Goal: Task Accomplishment & Management: Manage account settings

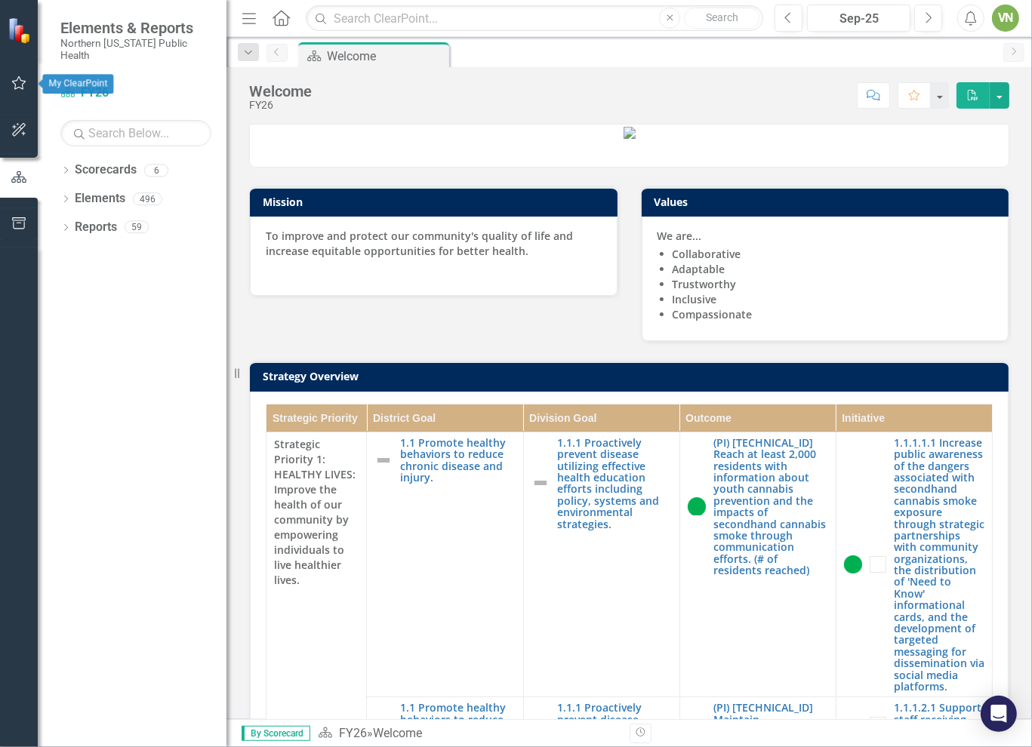
click at [20, 88] on icon "button" at bounding box center [19, 83] width 14 height 14
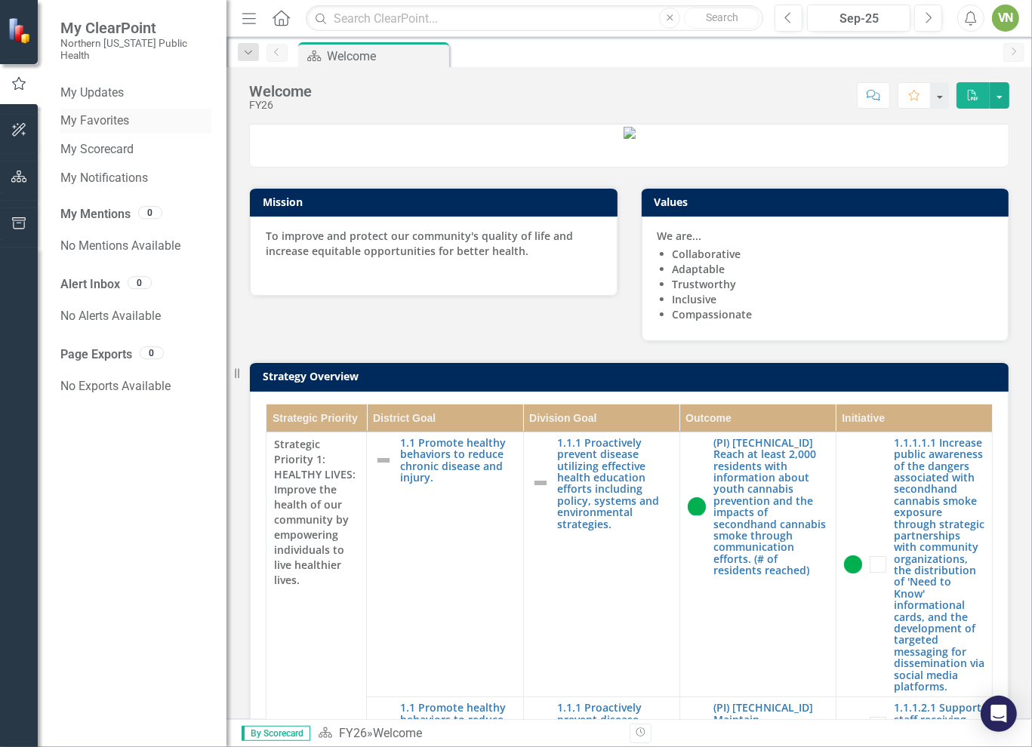
click at [110, 112] on link "My Favorites" at bounding box center [135, 120] width 151 height 17
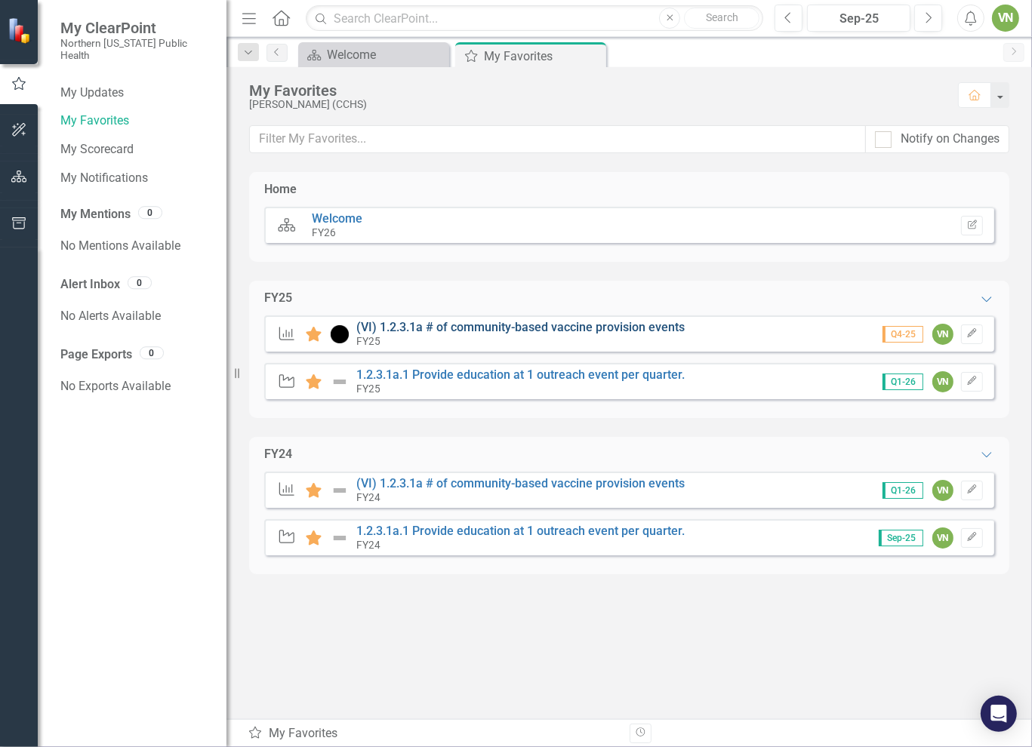
click at [623, 327] on link "(VI) 1.2.3.1a # of community-based vaccine provision events" at bounding box center [520, 327] width 328 height 14
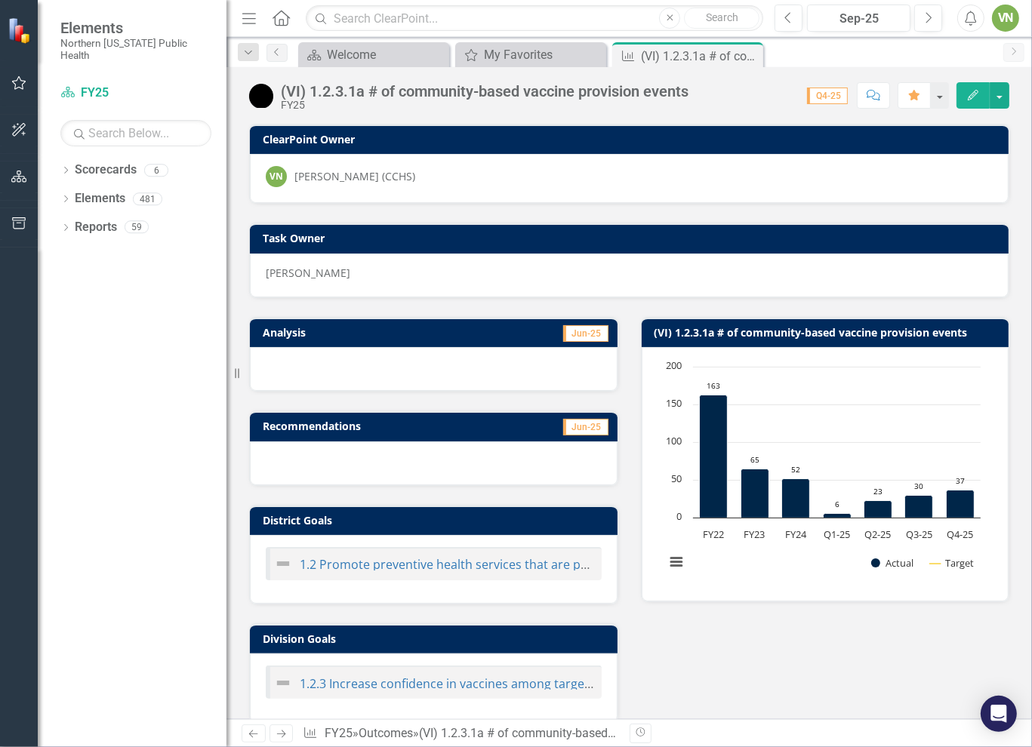
click at [15, 40] on img at bounding box center [21, 30] width 26 height 26
click at [22, 82] on icon "button" at bounding box center [19, 83] width 16 height 12
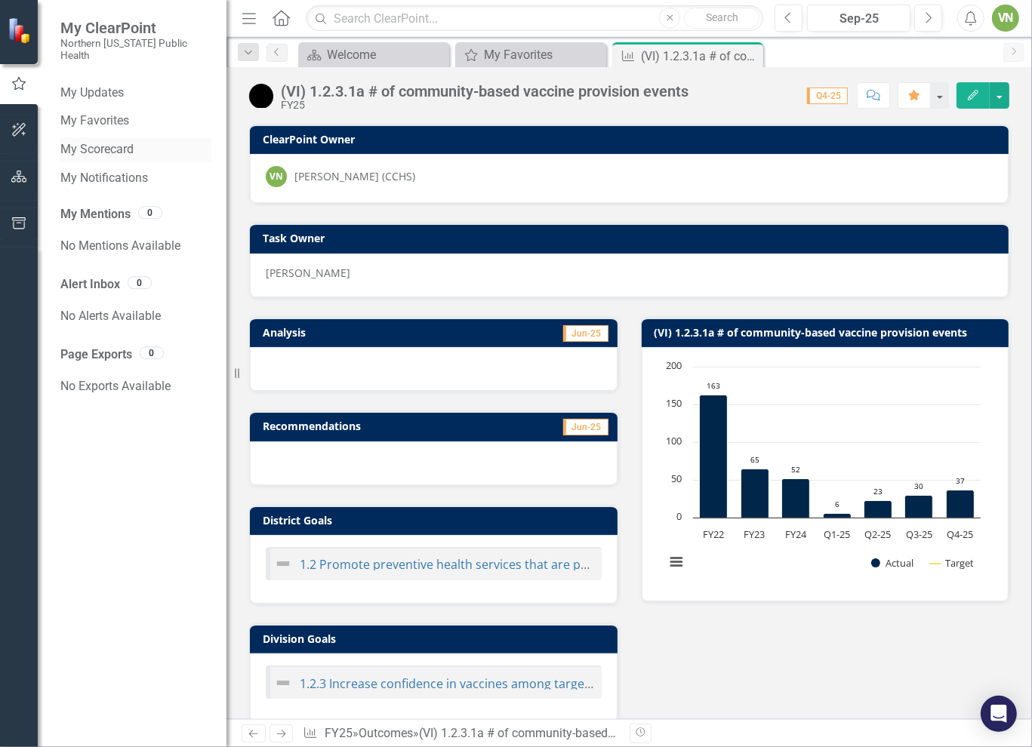
click at [130, 143] on link "My Scorecard" at bounding box center [135, 149] width 151 height 17
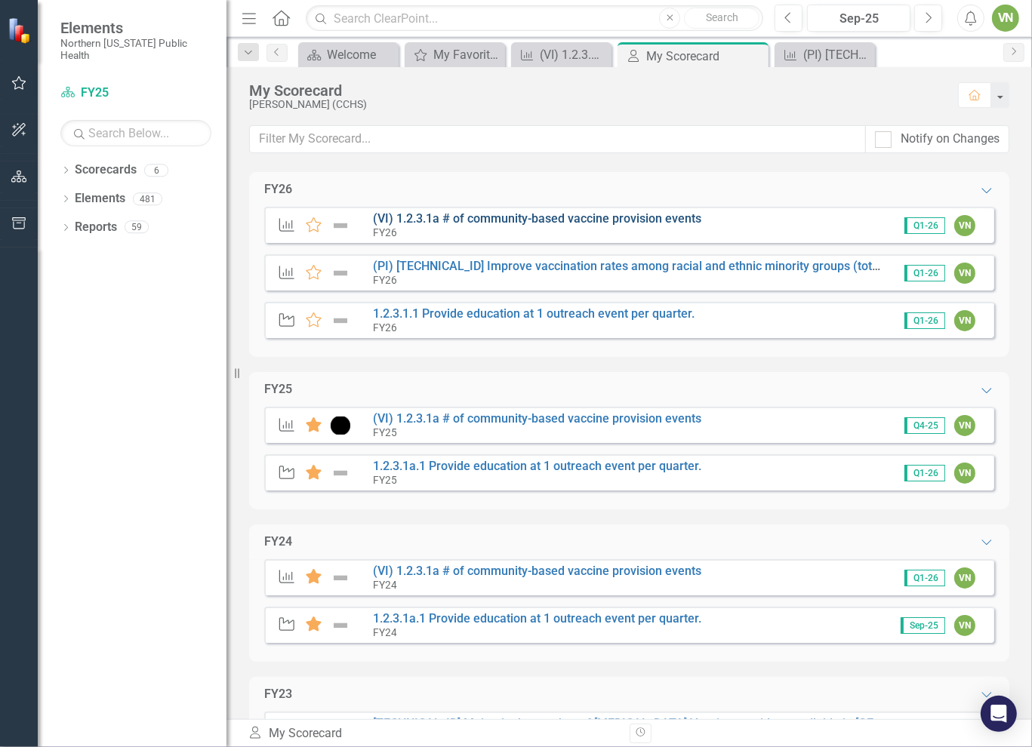
click at [532, 212] on link "(VI) 1.2.3.1a # of community-based vaccine provision events" at bounding box center [537, 218] width 328 height 14
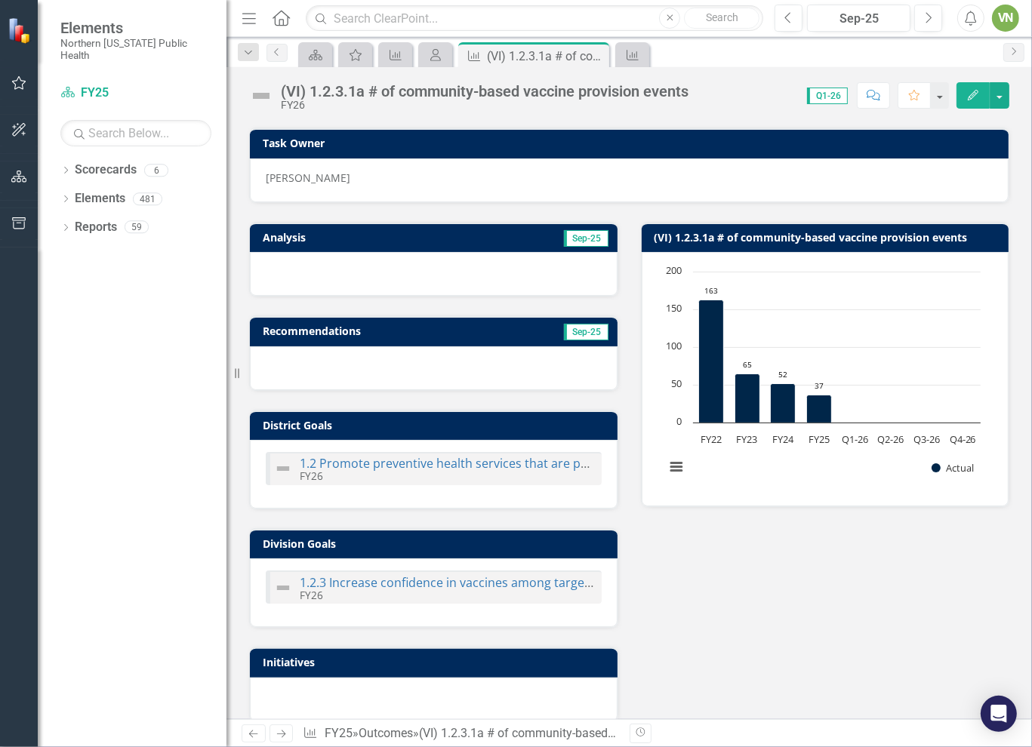
scroll to position [302, 0]
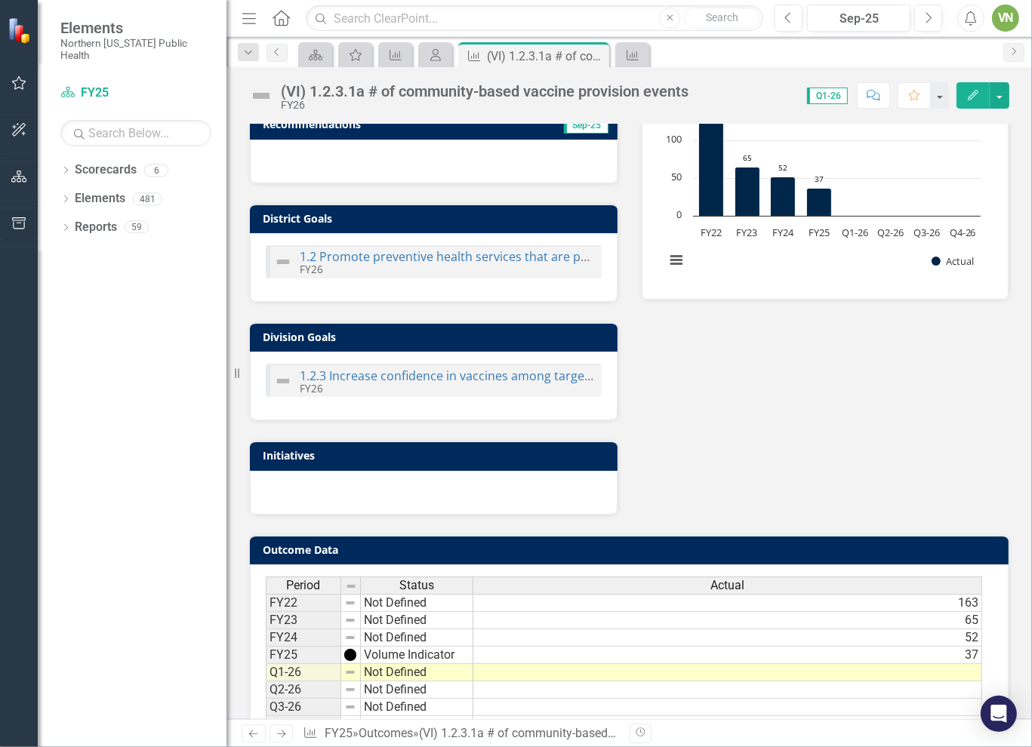
click at [838, 669] on td at bounding box center [727, 672] width 509 height 17
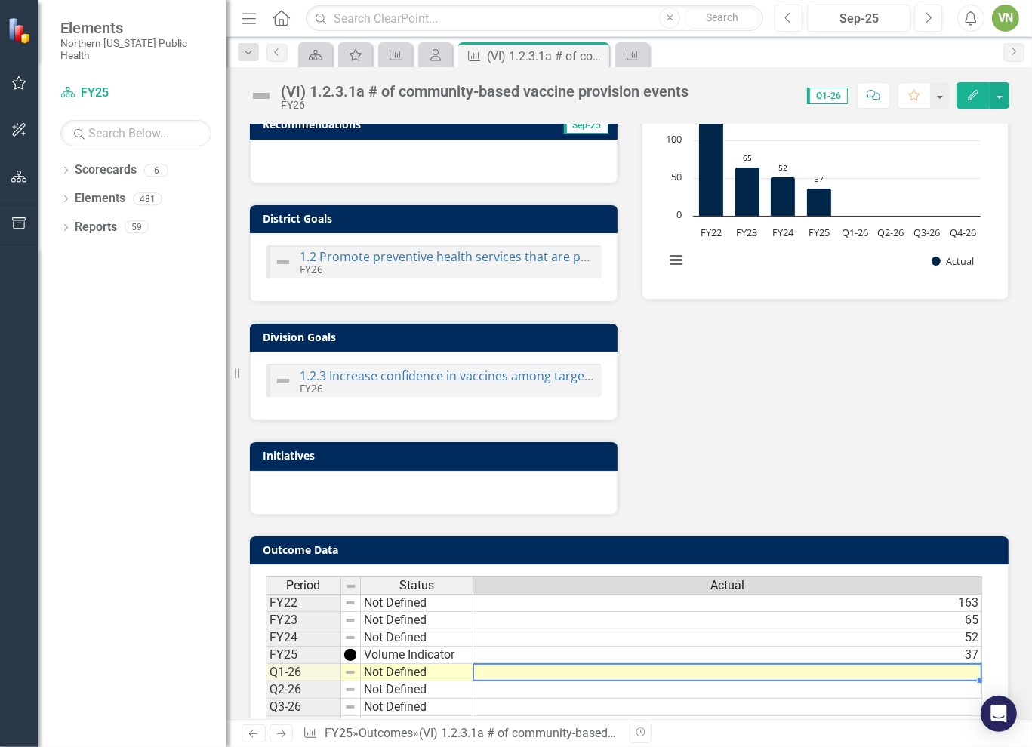
click at [838, 669] on td at bounding box center [727, 672] width 509 height 17
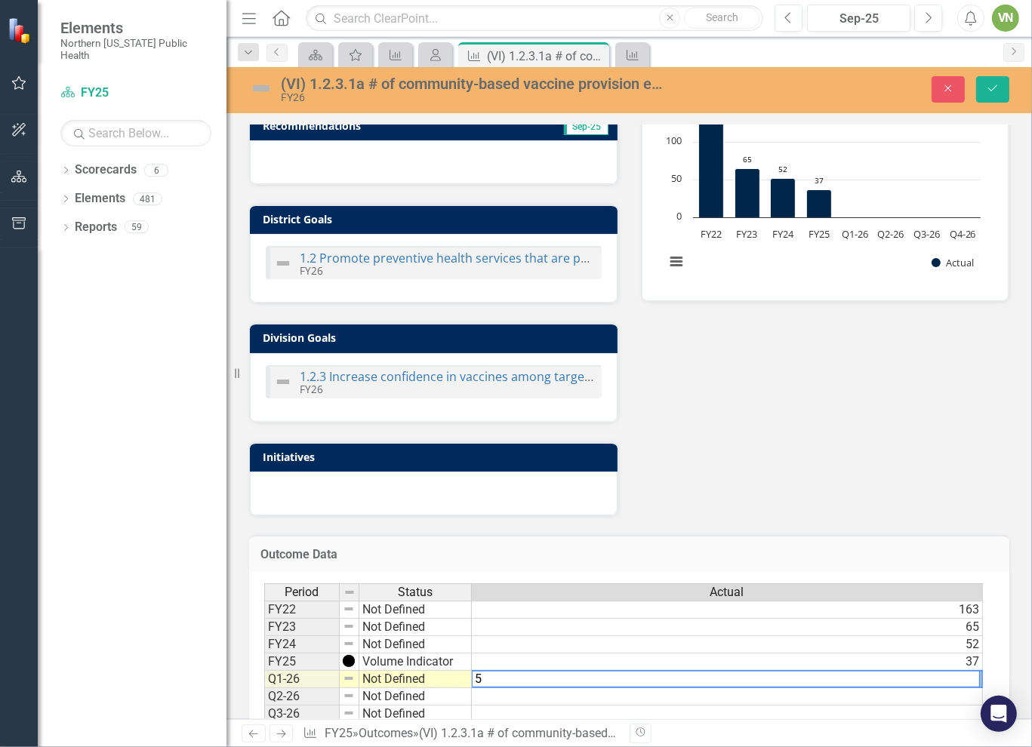
type textarea "5"
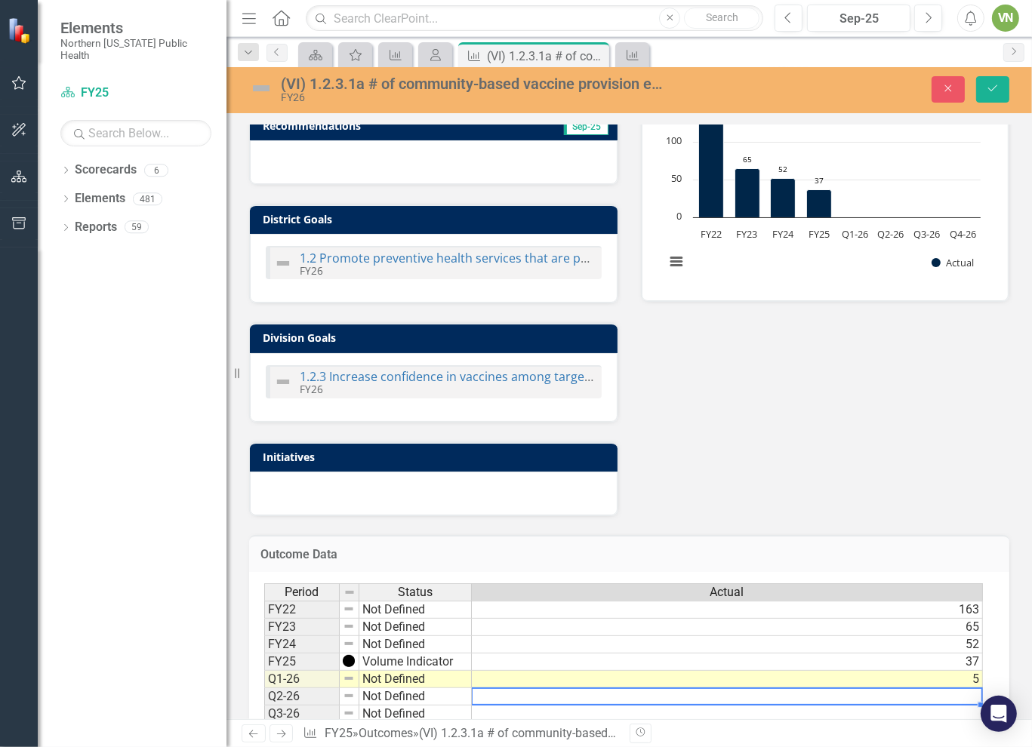
click at [830, 695] on td at bounding box center [727, 697] width 511 height 17
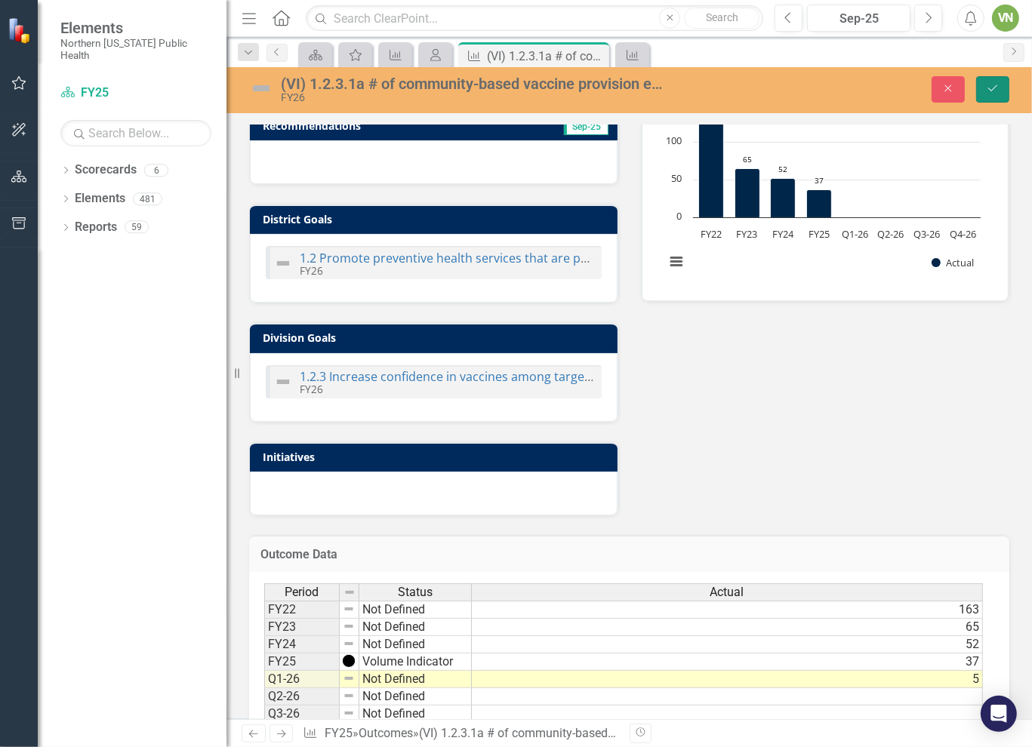
click at [995, 94] on button "Save" at bounding box center [992, 89] width 33 height 26
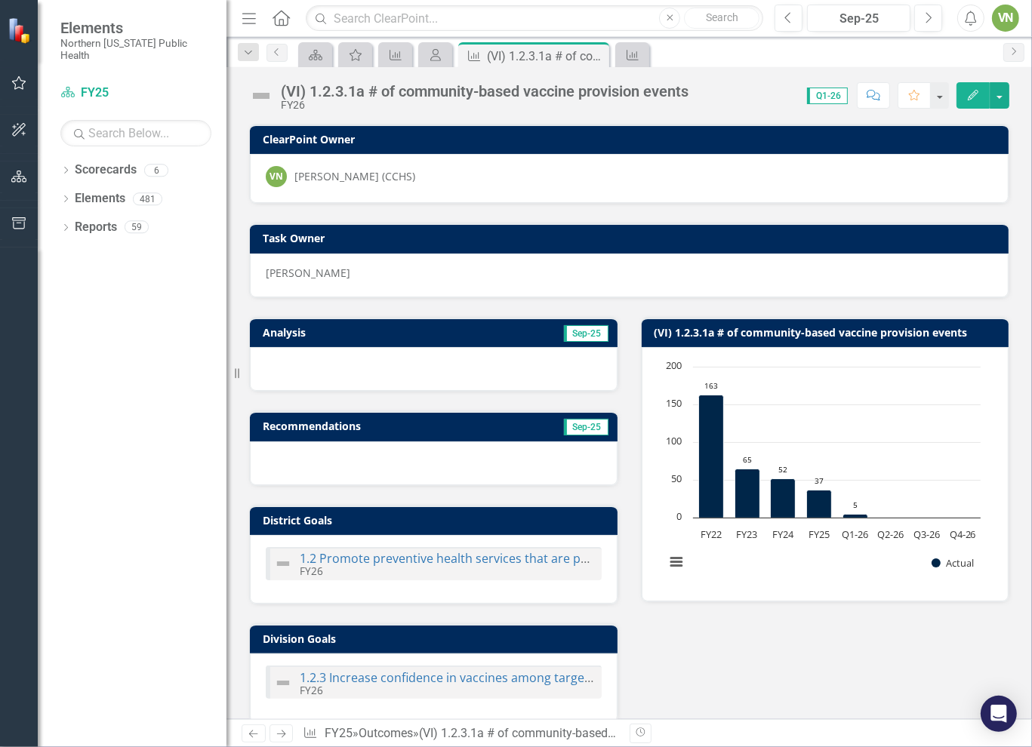
click at [264, 93] on img at bounding box center [261, 96] width 24 height 24
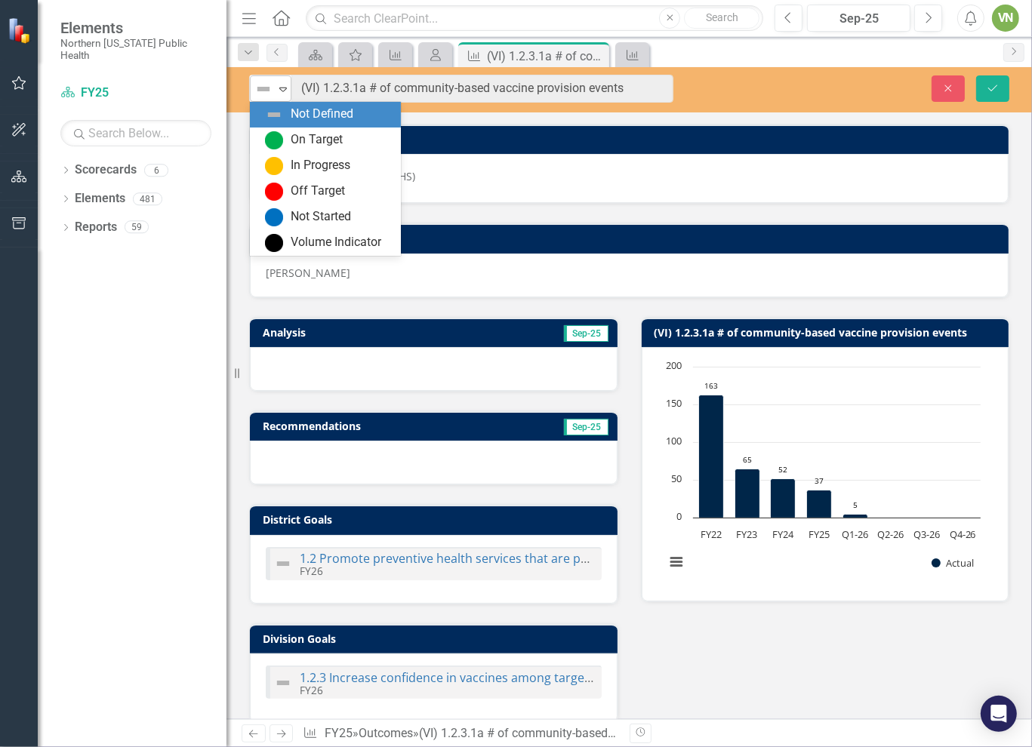
click at [270, 87] on img at bounding box center [263, 89] width 18 height 18
click at [330, 139] on div "On Target" at bounding box center [317, 139] width 52 height 17
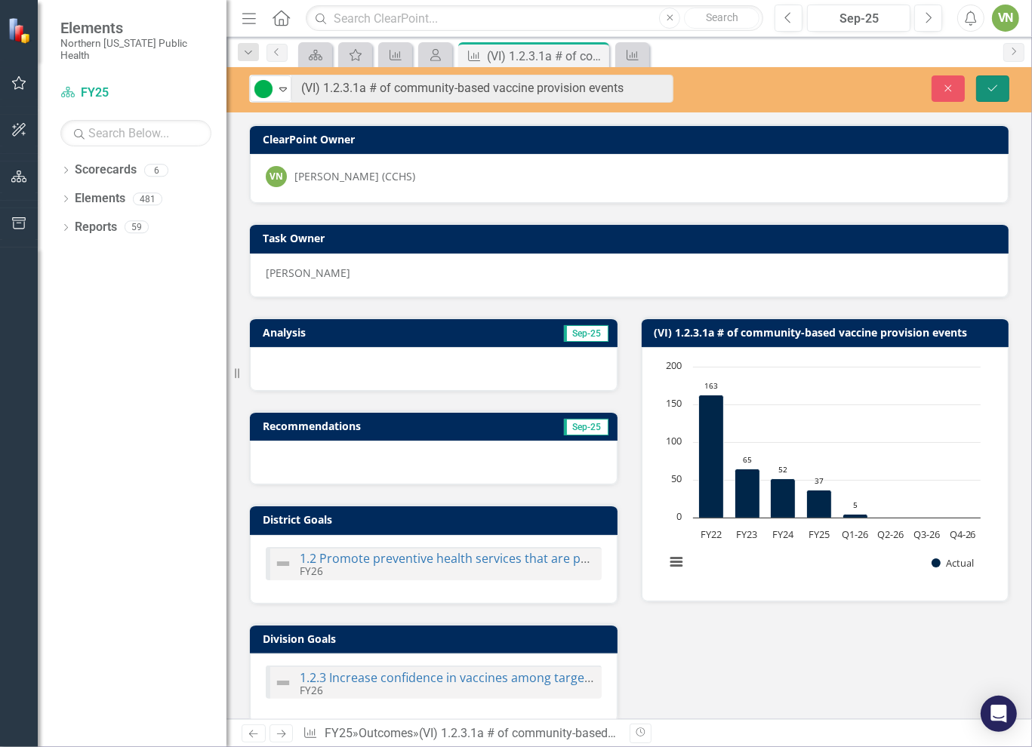
click at [994, 87] on icon "Save" at bounding box center [993, 88] width 14 height 11
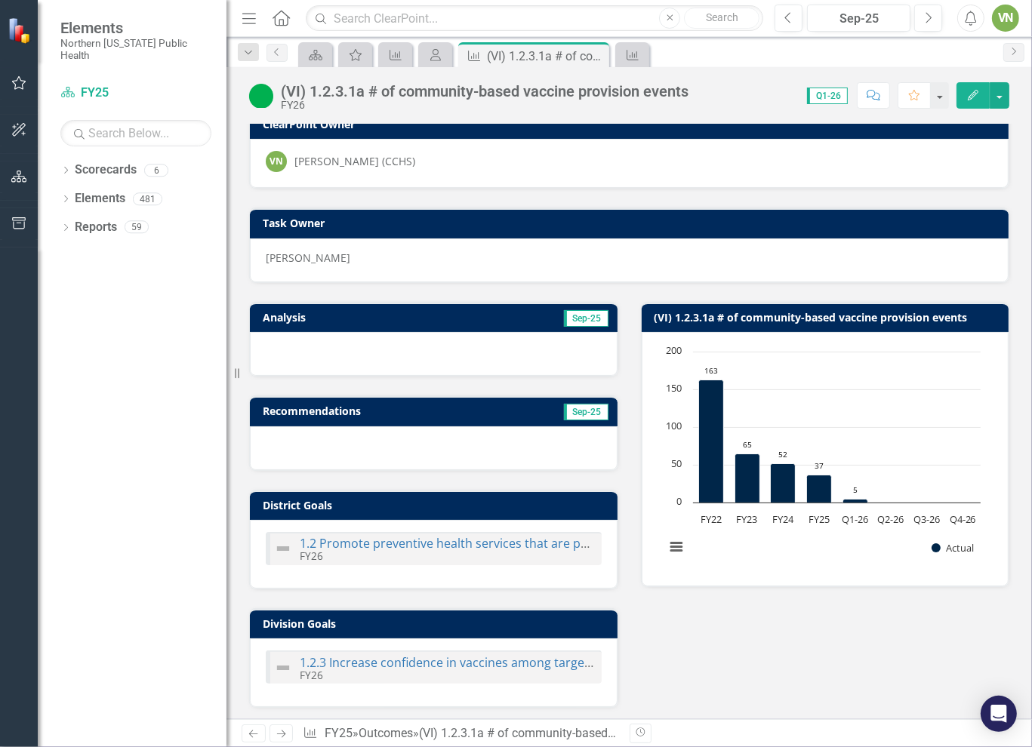
scroll to position [0, 0]
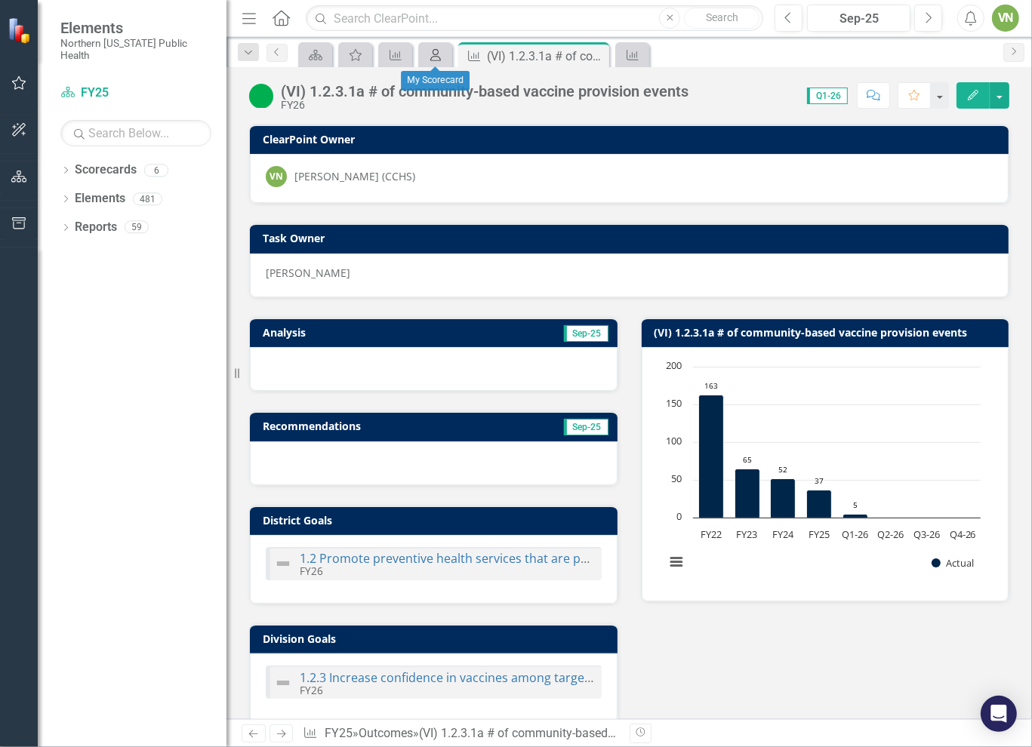
click at [438, 51] on icon "My Scorecard" at bounding box center [435, 55] width 15 height 12
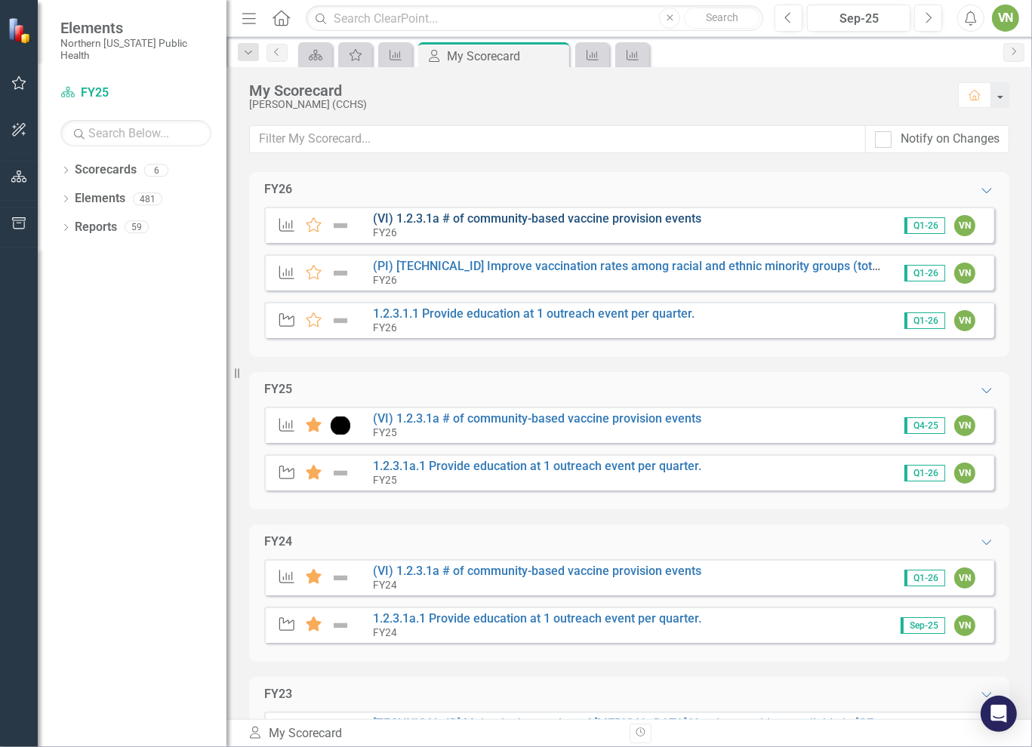
click at [565, 220] on link "(VI) 1.2.3.1a # of community-based vaccine provision events" at bounding box center [537, 218] width 328 height 14
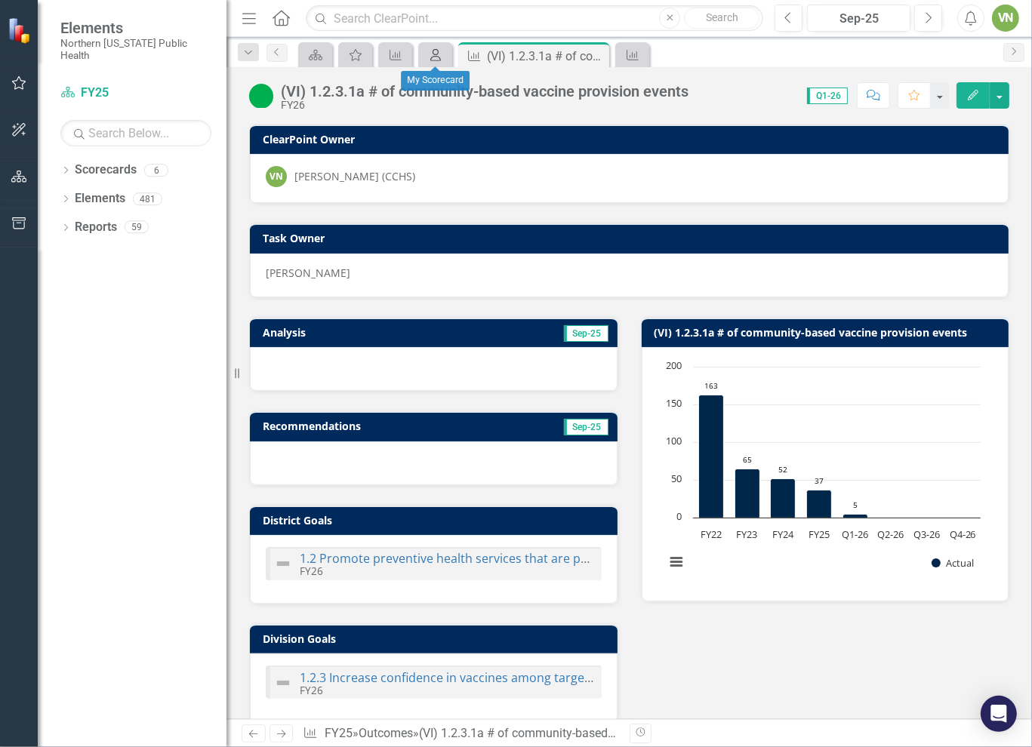
click at [442, 52] on icon "My Scorecard" at bounding box center [435, 55] width 15 height 12
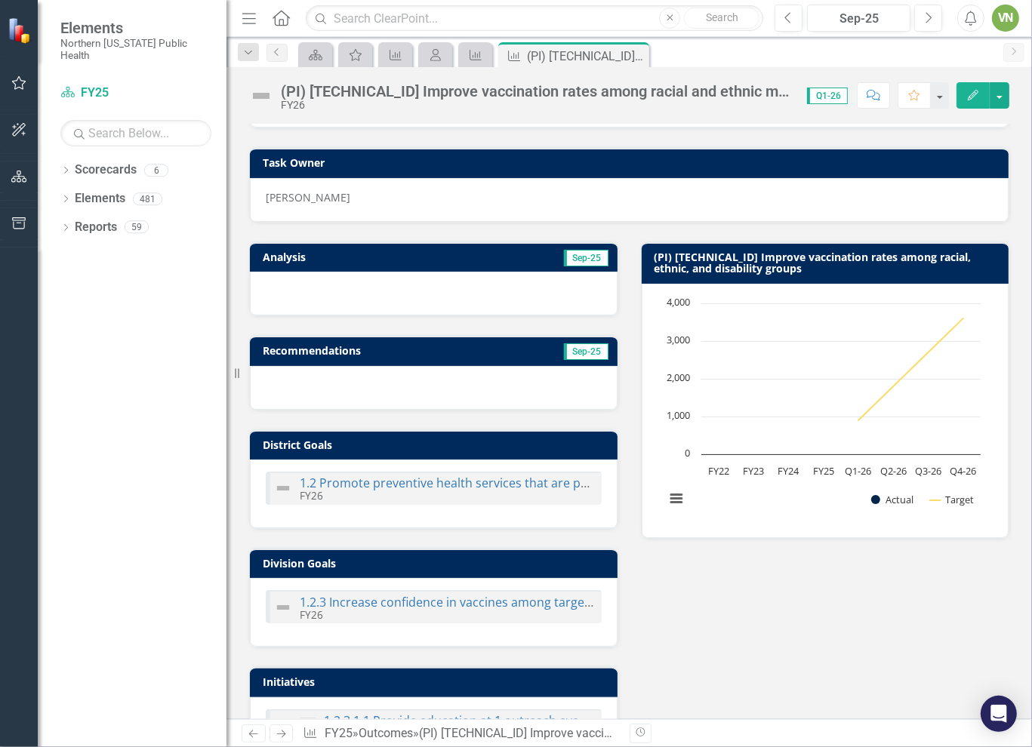
scroll to position [72, 0]
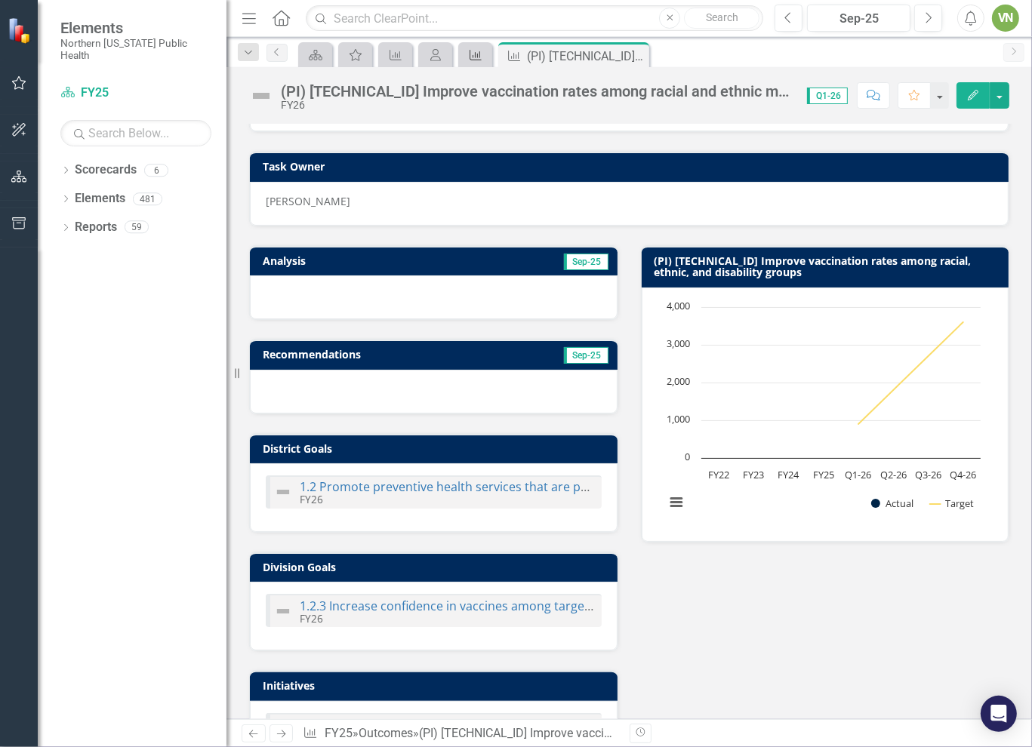
click at [476, 56] on icon "Outcome" at bounding box center [475, 55] width 15 height 12
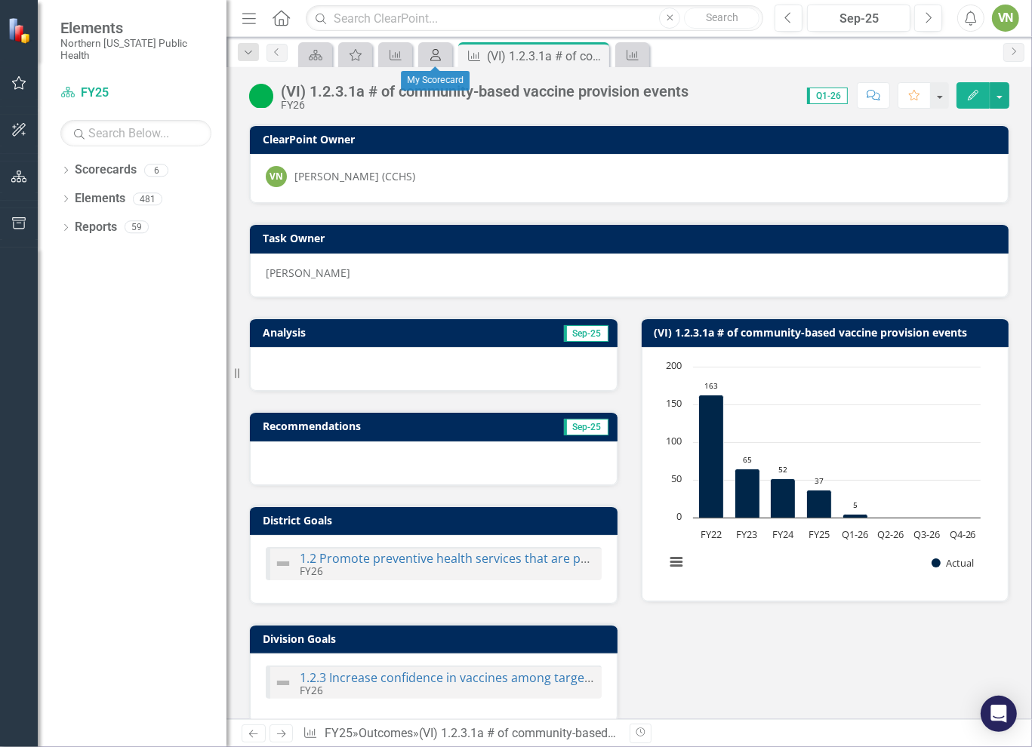
click at [429, 53] on icon "My Scorecard" at bounding box center [435, 55] width 15 height 12
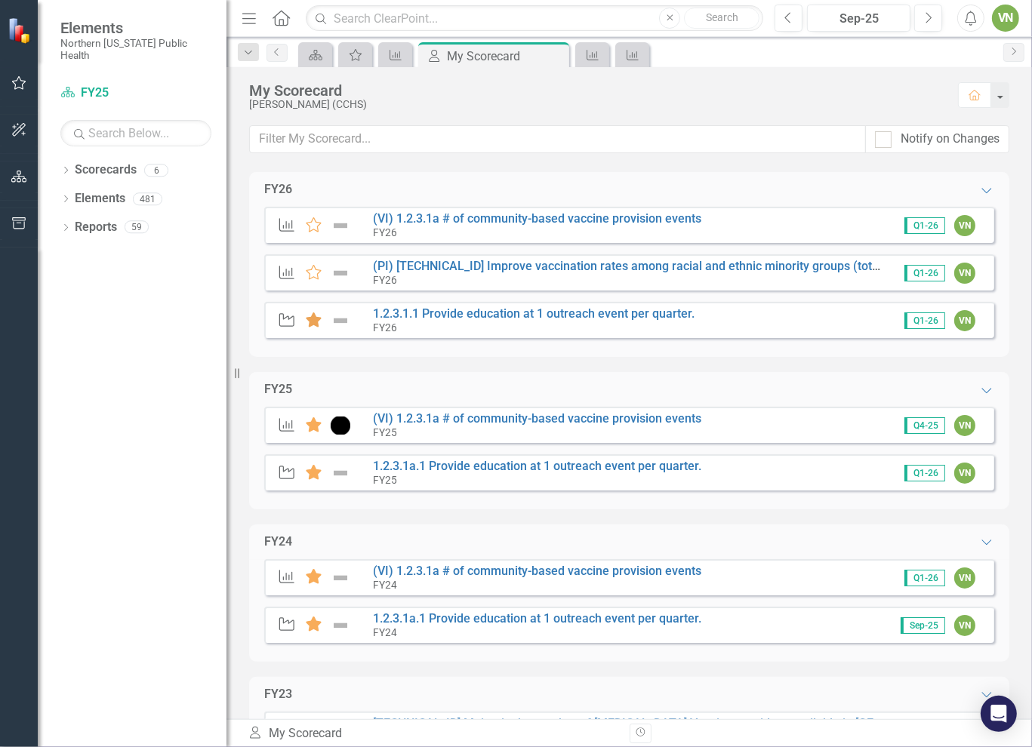
click at [311, 315] on icon at bounding box center [314, 320] width 16 height 15
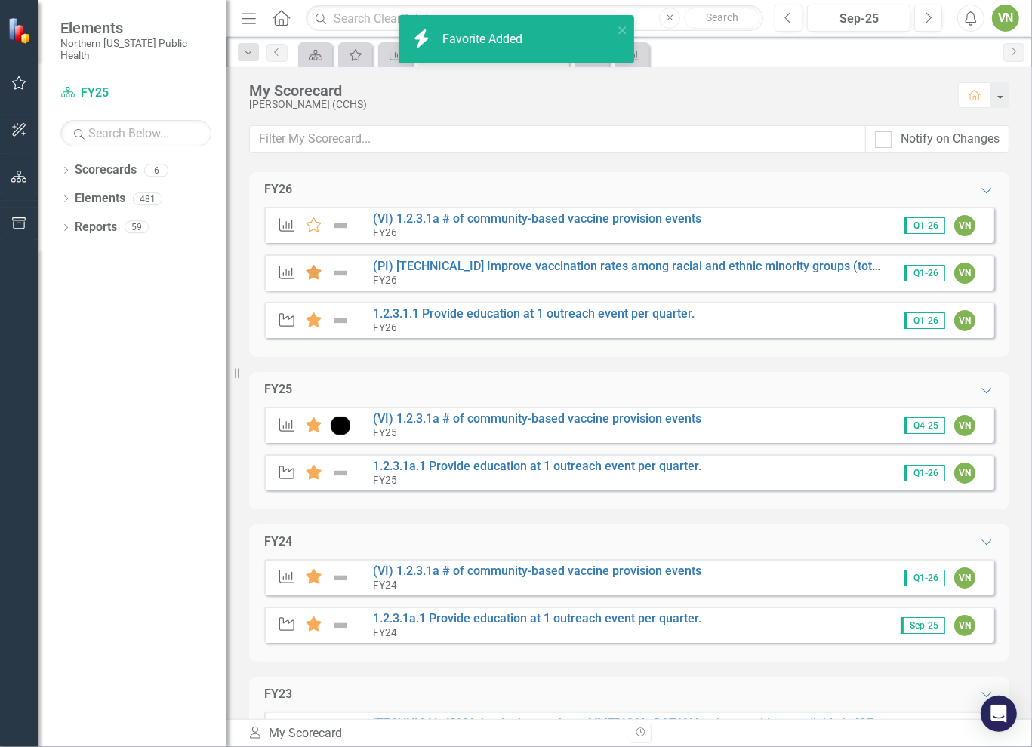
click at [310, 268] on icon "Favorite" at bounding box center [314, 272] width 20 height 15
click at [310, 223] on icon at bounding box center [314, 224] width 16 height 15
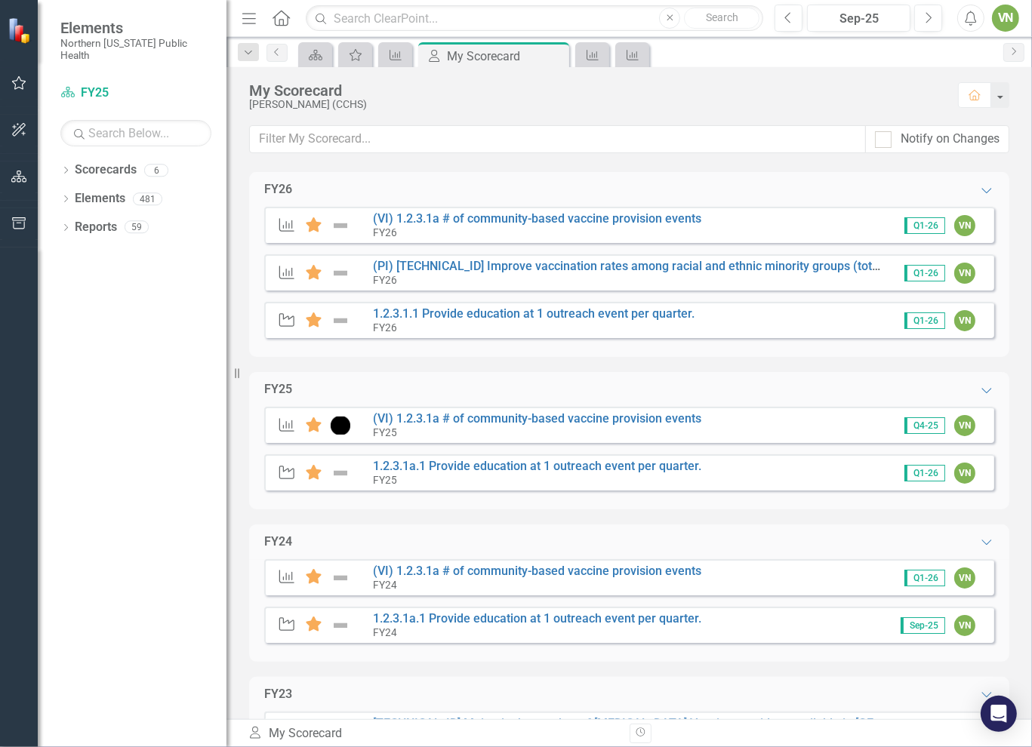
click at [438, 456] on div "Initiative Favorite 1.2.3.1a.1 Provide education at 1 outreach event per quarte…" at bounding box center [629, 472] width 730 height 36
click at [440, 467] on link "1.2.3.1a.1 Provide education at 1 outreach event per quarter." at bounding box center [537, 466] width 328 height 14
click at [482, 422] on link "(VI) 1.2.3.1a # of community-based vaccine provision events" at bounding box center [537, 418] width 328 height 14
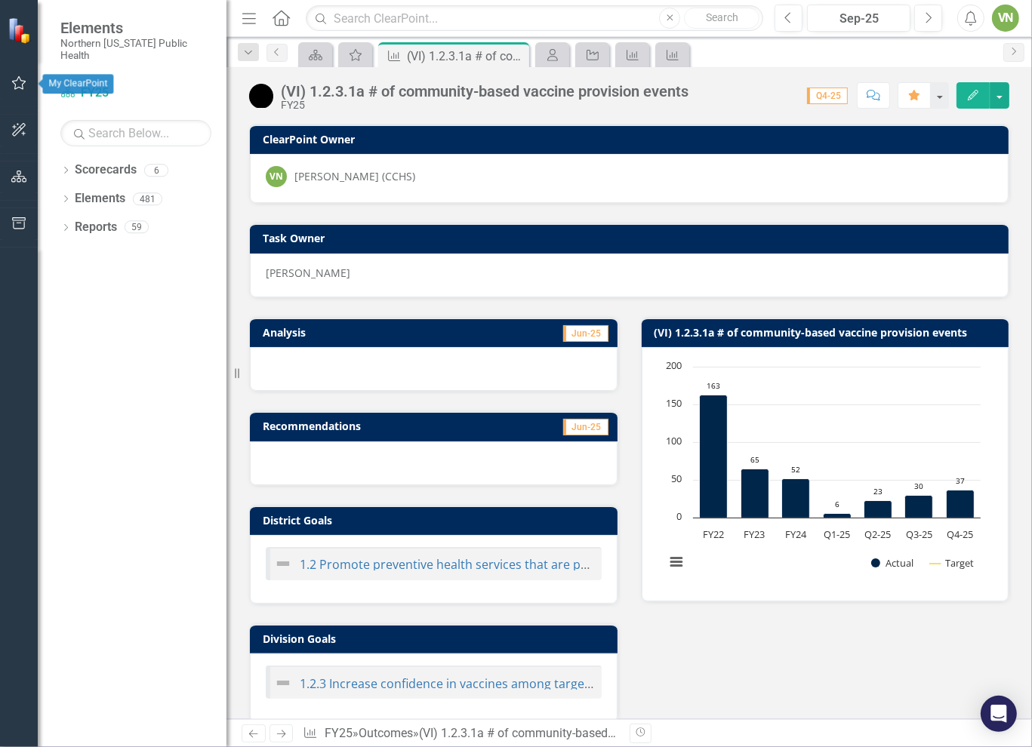
click at [20, 85] on icon "button" at bounding box center [19, 83] width 16 height 12
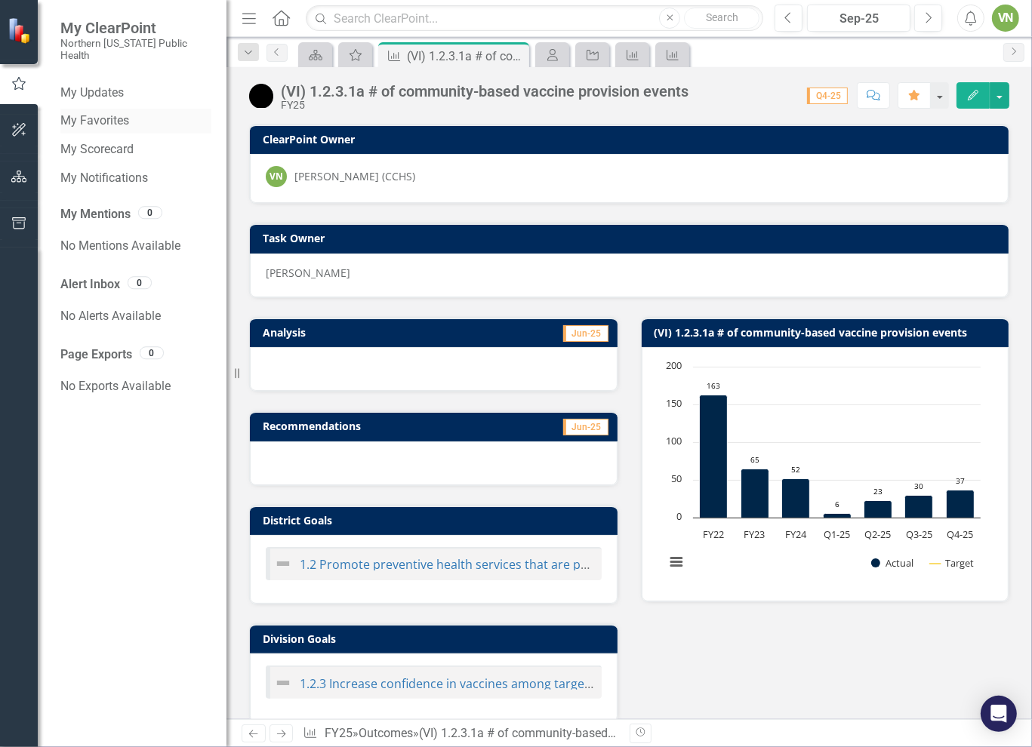
click at [118, 112] on link "My Favorites" at bounding box center [135, 120] width 151 height 17
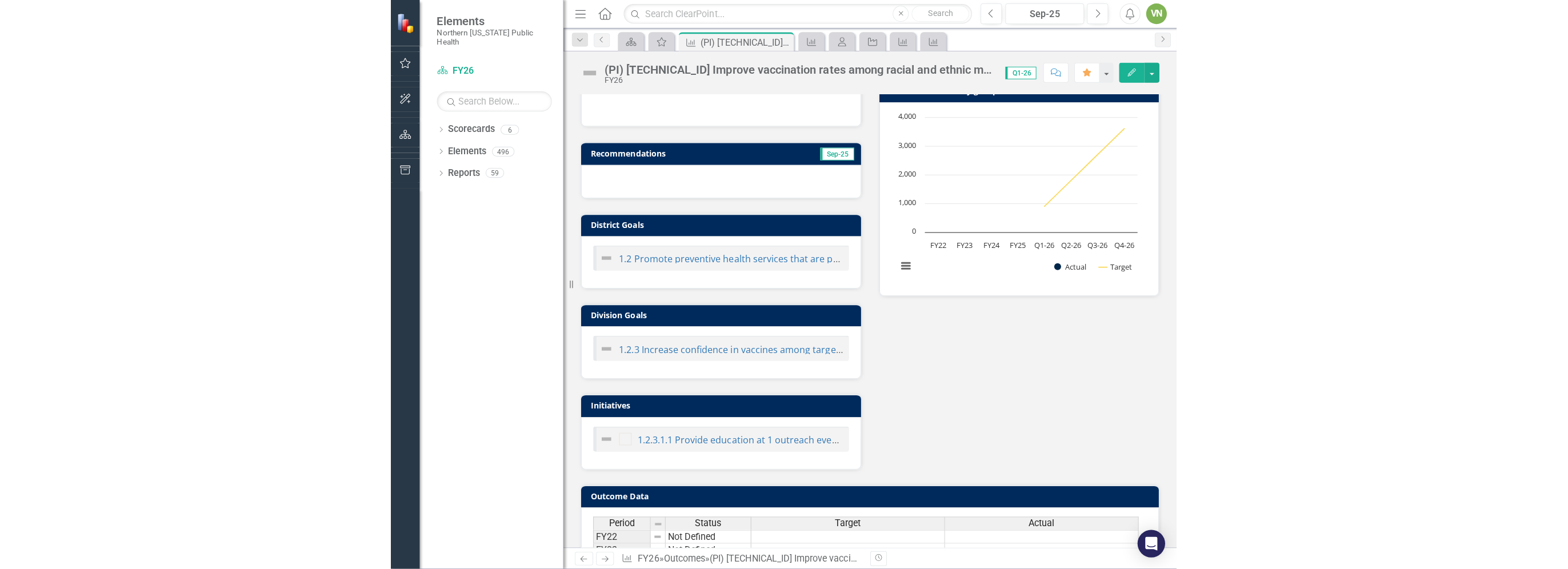
scroll to position [171, 0]
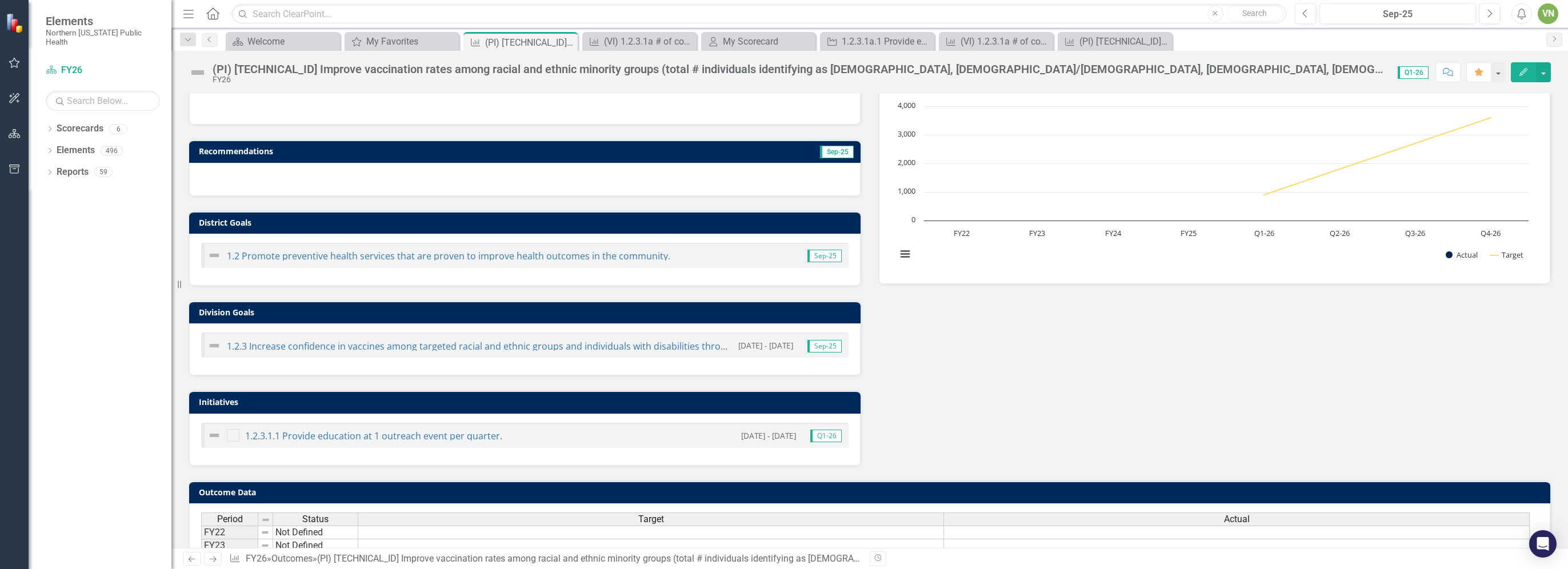
drag, startPoint x: 1044, startPoint y: 375, endPoint x: 1041, endPoint y: 368, distance: 7.6
click at [783, 372] on div "Analysis Sep-25 Recommendations Sep-25 District Goals 1.2 Promote preventive he…" at bounding box center [870, 260] width 1380 height 412
click at [350, 340] on link "1.2.3 Increase confidence in vaccines among targeted racial and ethnic groups a…" at bounding box center [581, 346] width 709 height 13
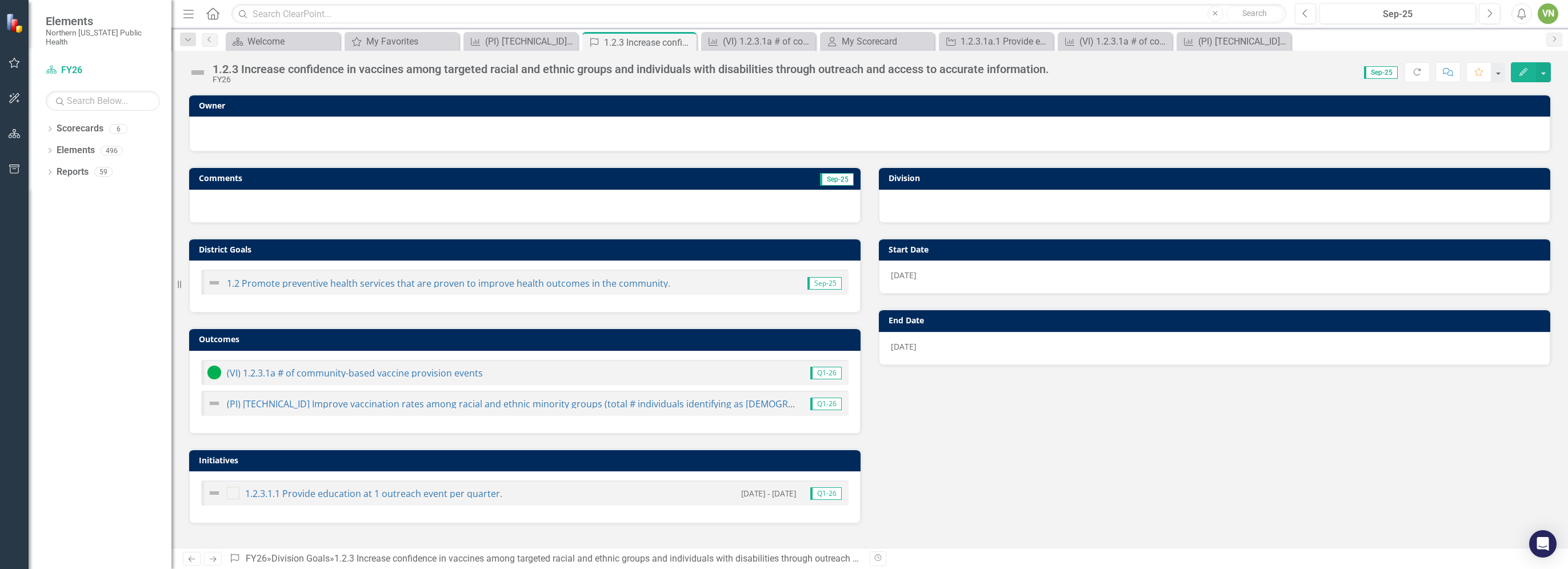
click at [783, 449] on div "Comments Sep-25 District Goals 1.2 Promote preventive health services that are …" at bounding box center [870, 337] width 1380 height 372
click at [18, 64] on icon "button" at bounding box center [14, 63] width 12 height 9
click at [102, 85] on link "My Favorites" at bounding box center [102, 91] width 114 height 13
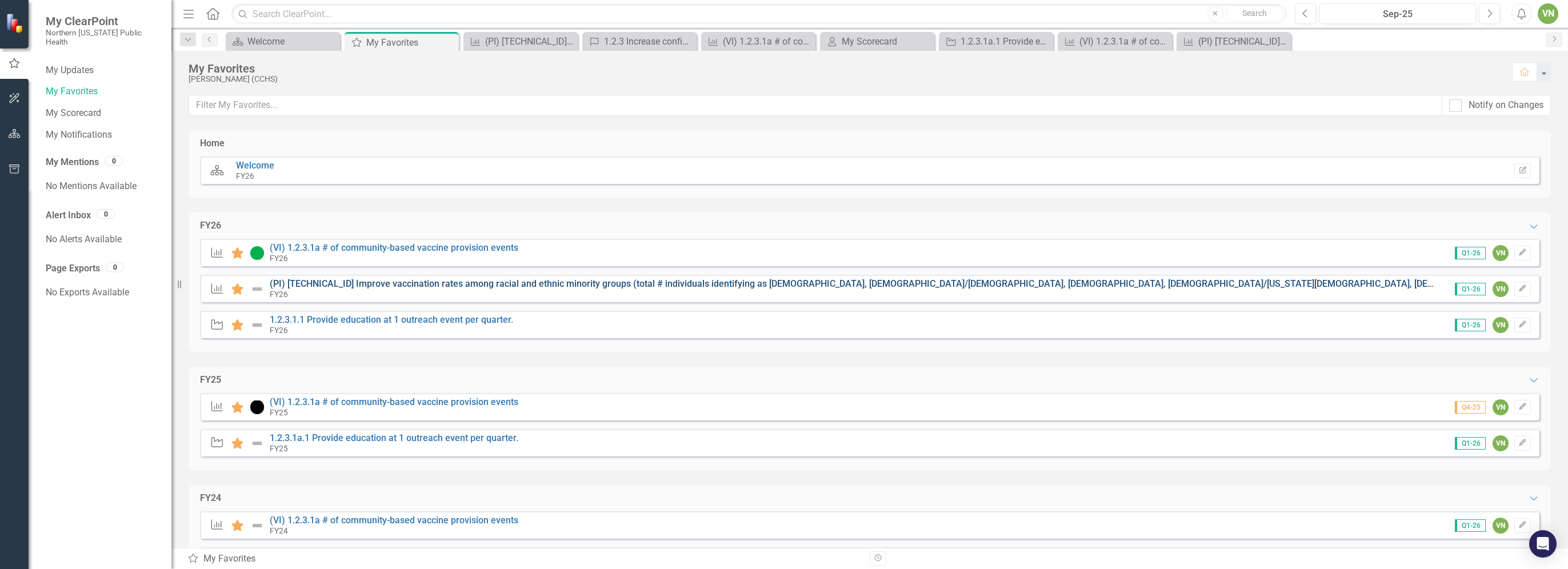
click at [377, 283] on link "(PI) [TECHNICAL_ID] Improve vaccination rates among racial and ethnic minority …" at bounding box center [1076, 284] width 1613 height 11
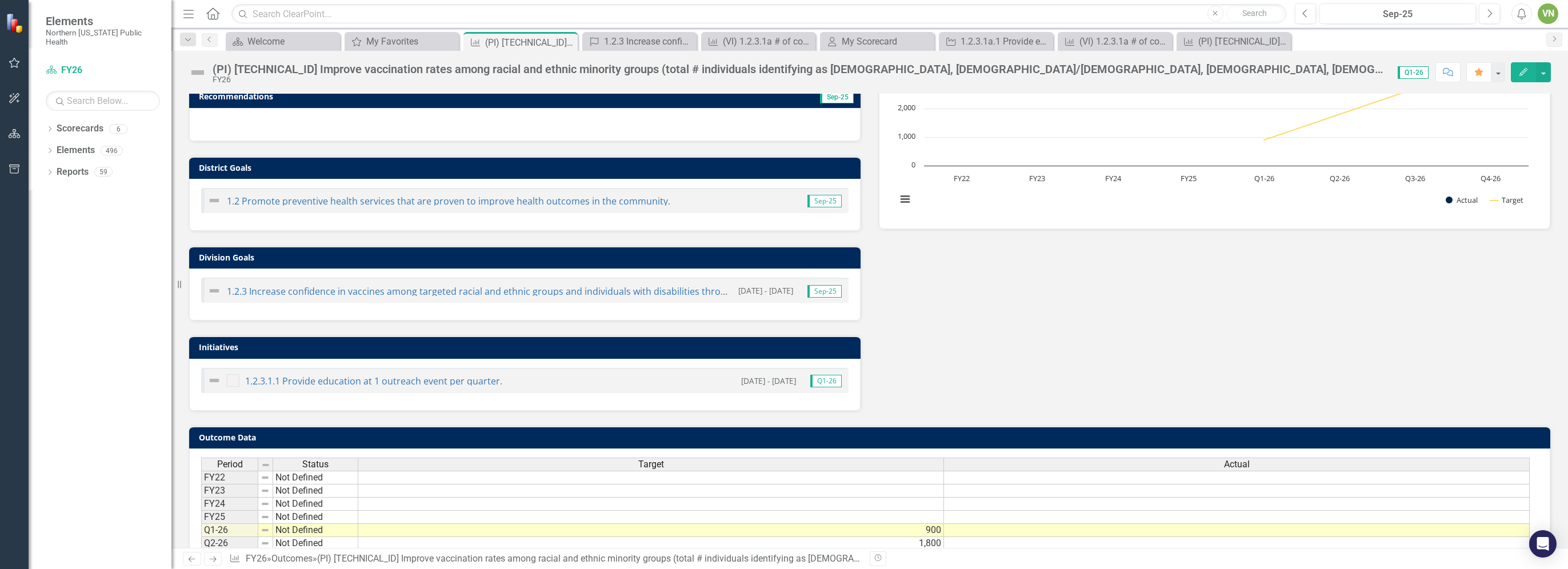
scroll to position [278, 0]
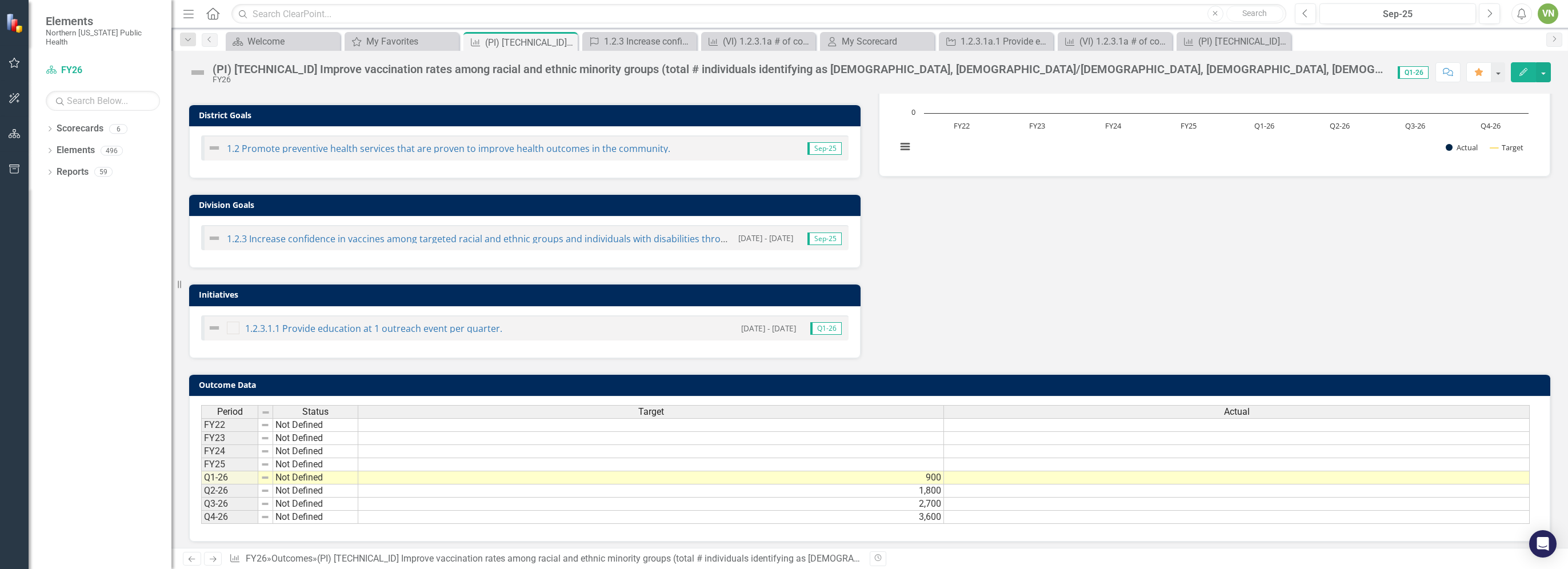
click at [783, 472] on td at bounding box center [1237, 477] width 586 height 13
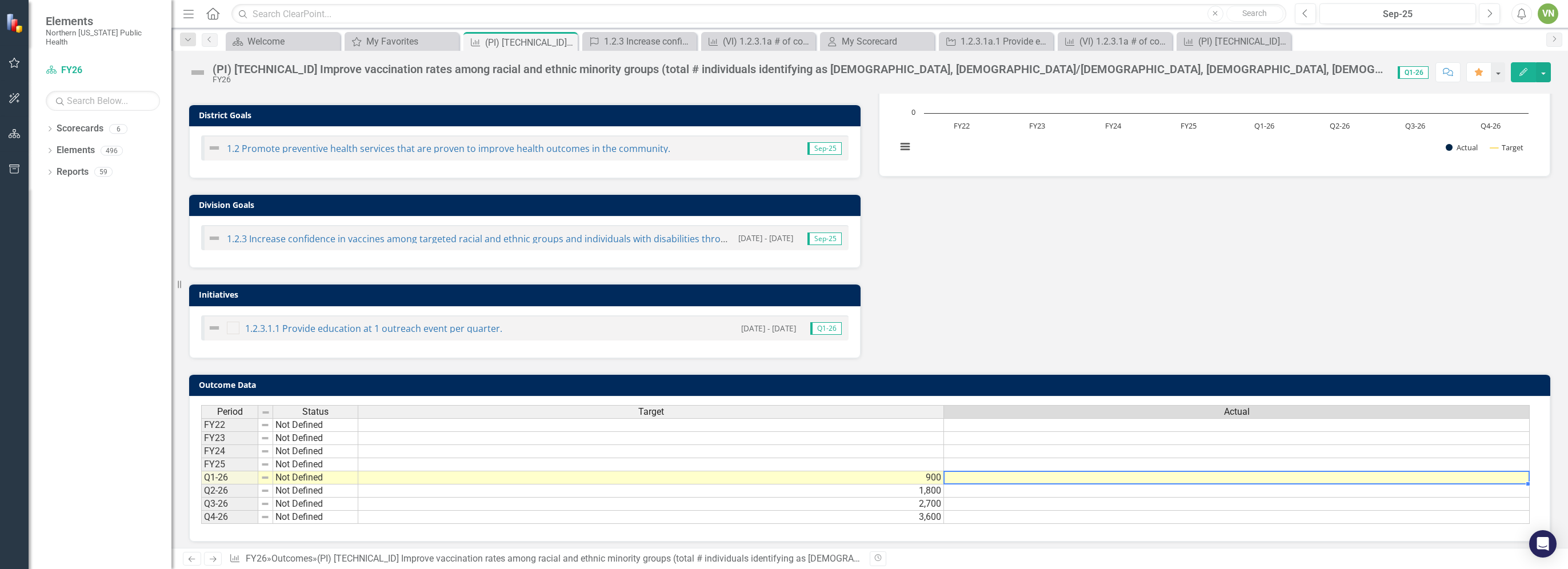
click at [783, 472] on td at bounding box center [1237, 477] width 586 height 13
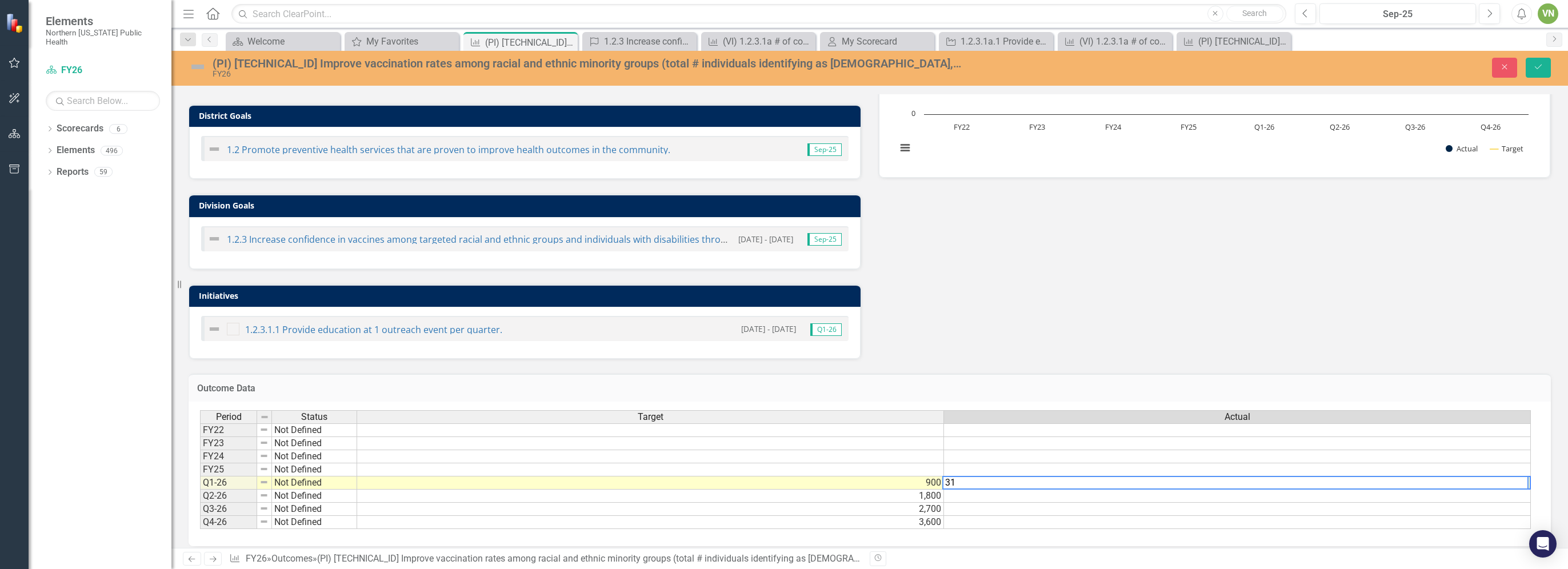
type textarea "319"
click at [618, 336] on div "1.2.3.1.1 Provide education at 1 outreach event per quarter. [DATE] - [DATE] Q1…" at bounding box center [524, 328] width 647 height 25
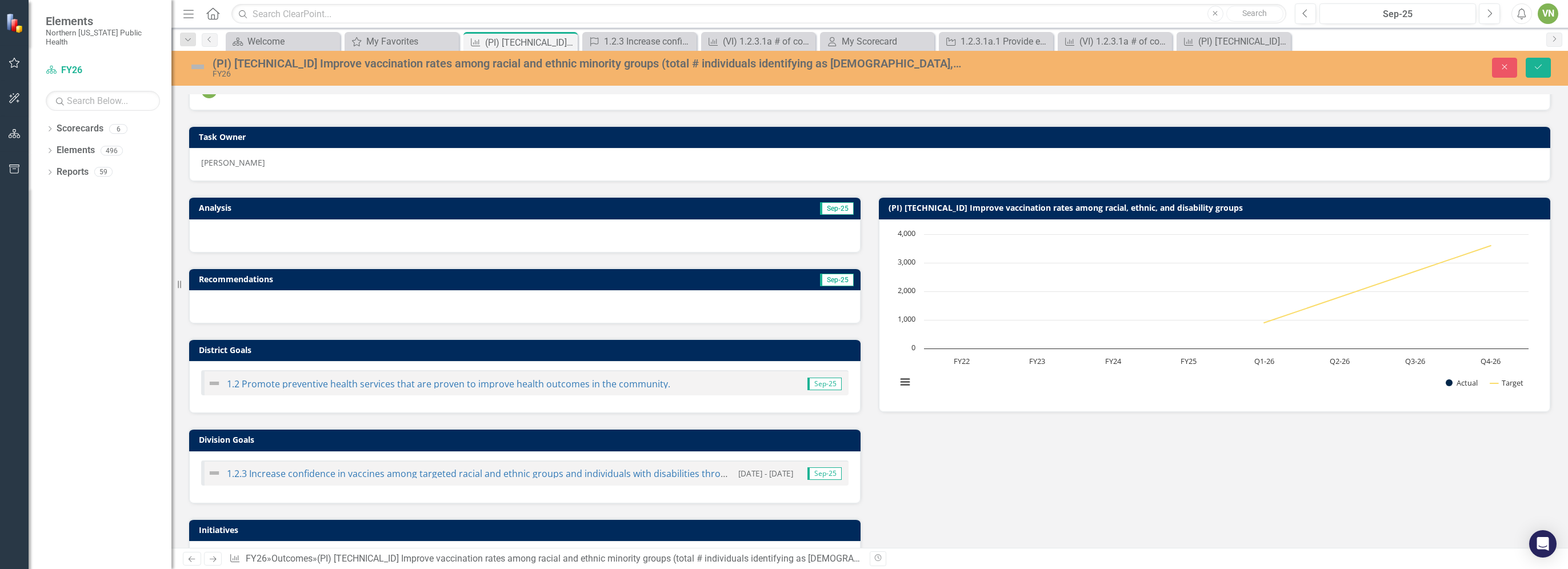
scroll to position [0, 0]
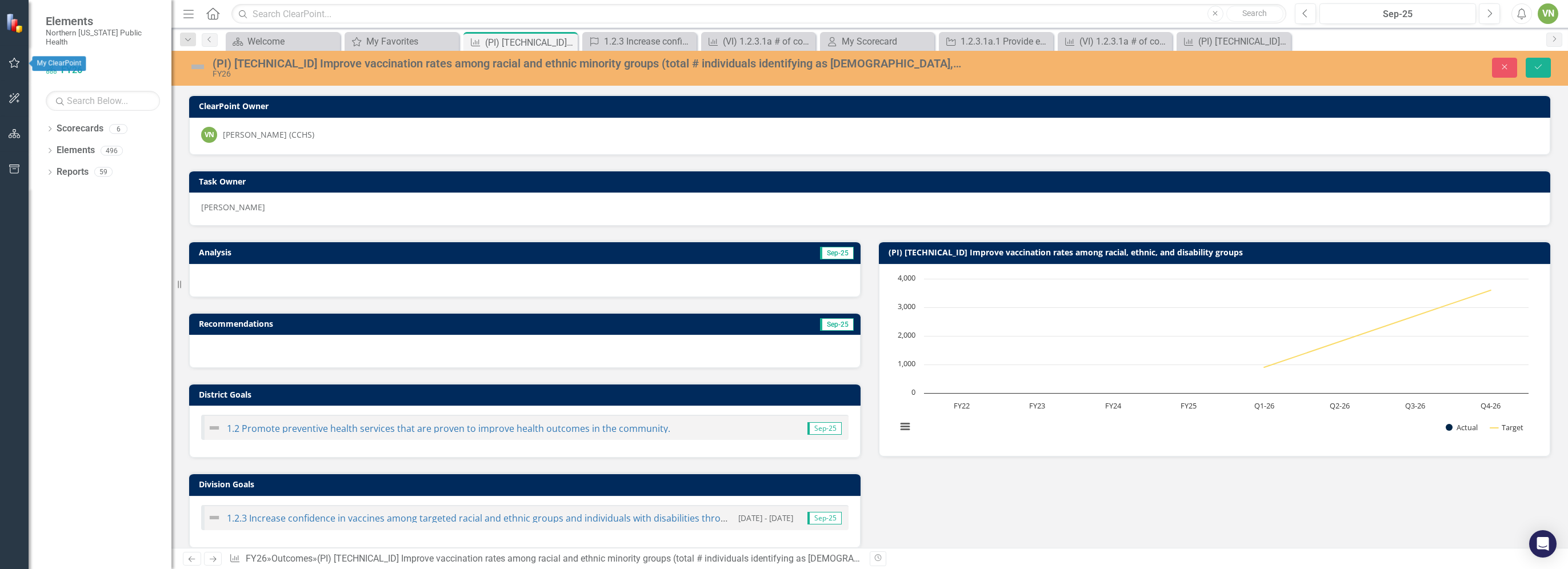
click at [14, 64] on icon "button" at bounding box center [14, 63] width 12 height 9
click at [88, 82] on div "My Favorites" at bounding box center [102, 92] width 114 height 19
click at [88, 85] on link "My Favorites" at bounding box center [102, 91] width 114 height 13
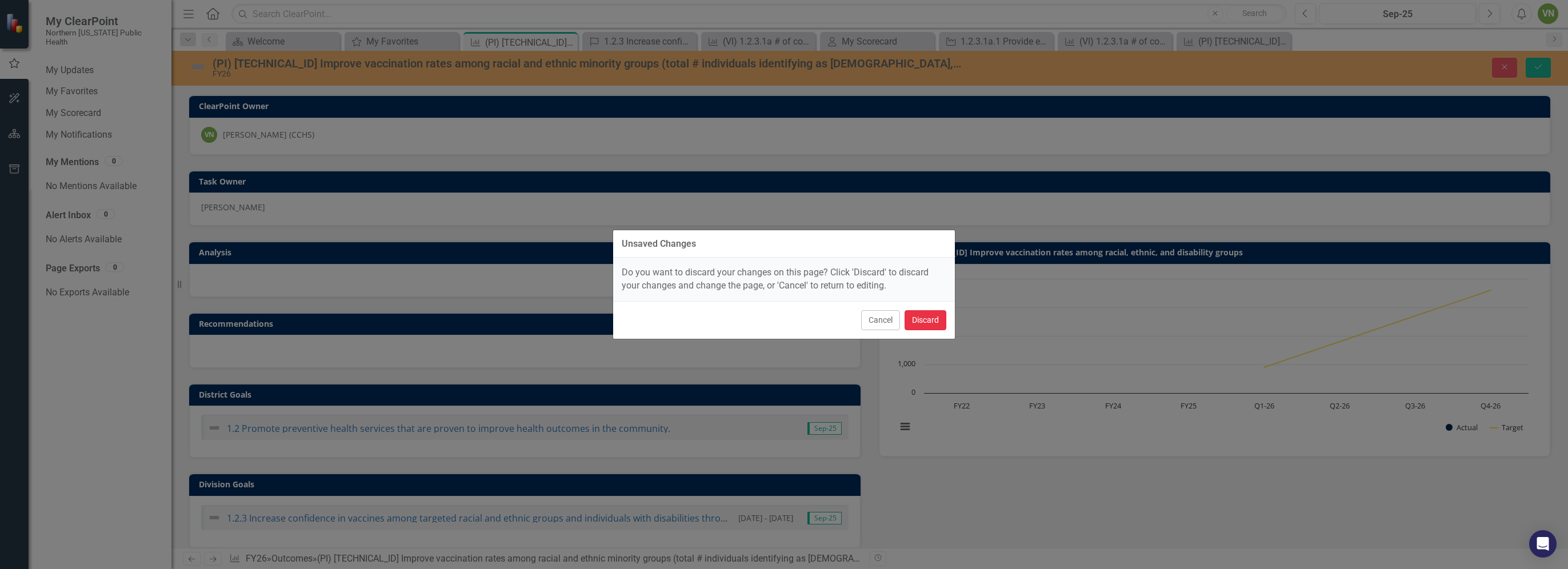
click at [783, 316] on button "Discard" at bounding box center [925, 320] width 42 height 20
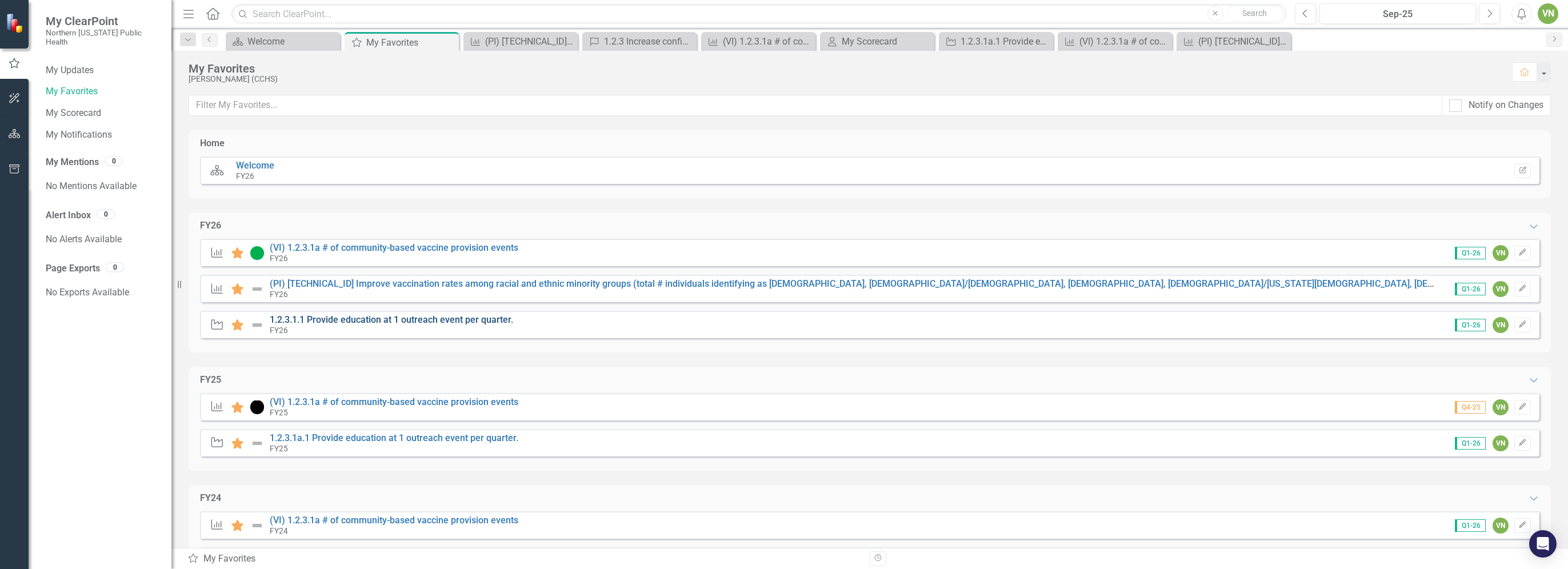
click at [427, 323] on link "1.2.3.1.1 Provide education at 1 outreach event per quarter." at bounding box center [391, 319] width 244 height 11
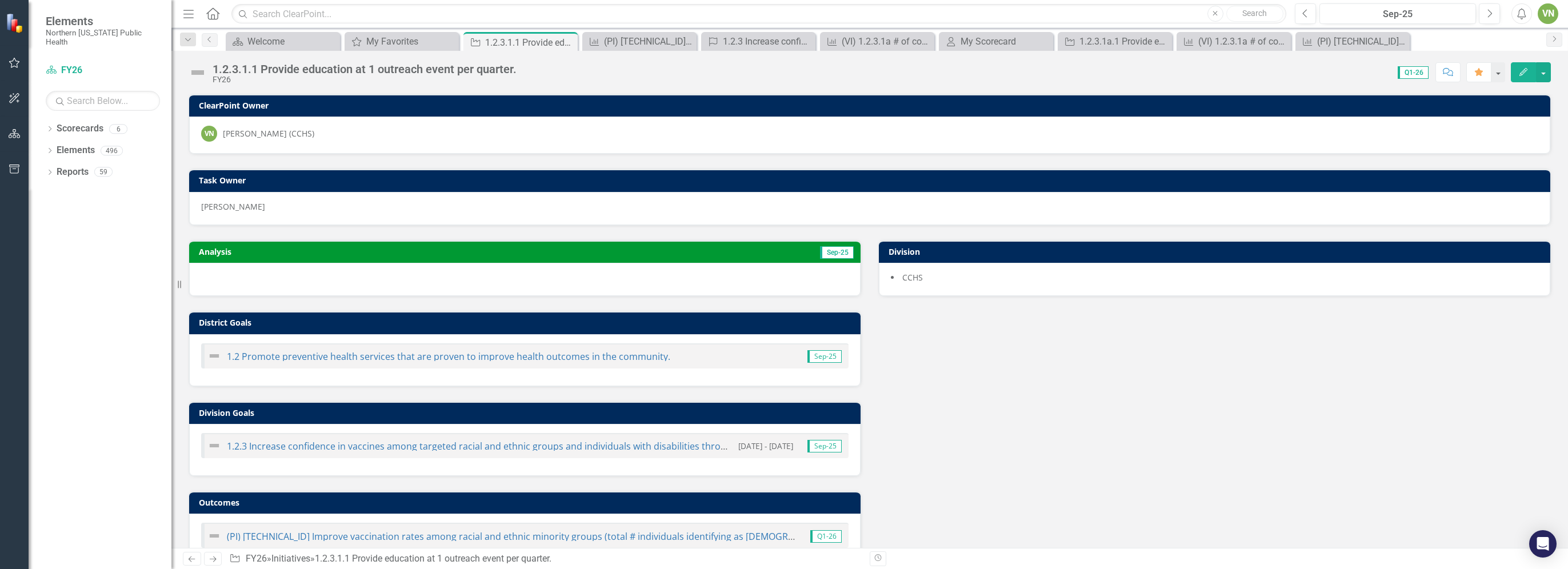
click at [299, 263] on div at bounding box center [524, 279] width 671 height 33
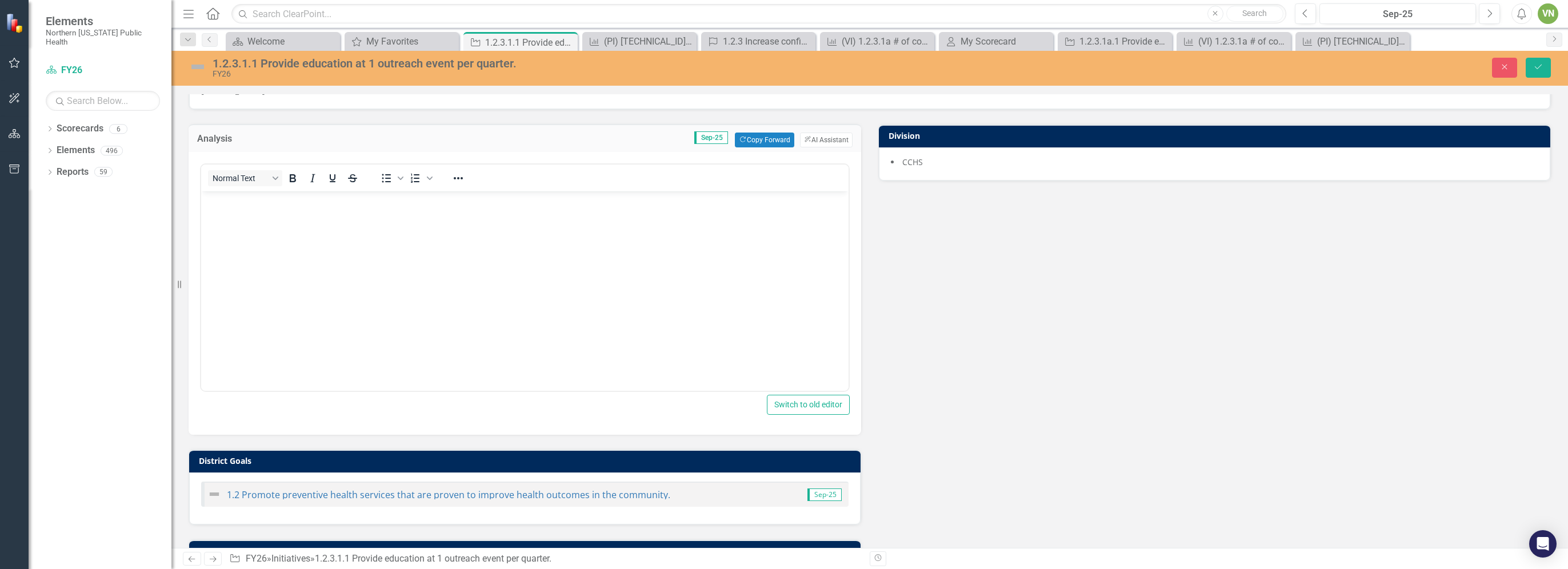
scroll to position [109, 0]
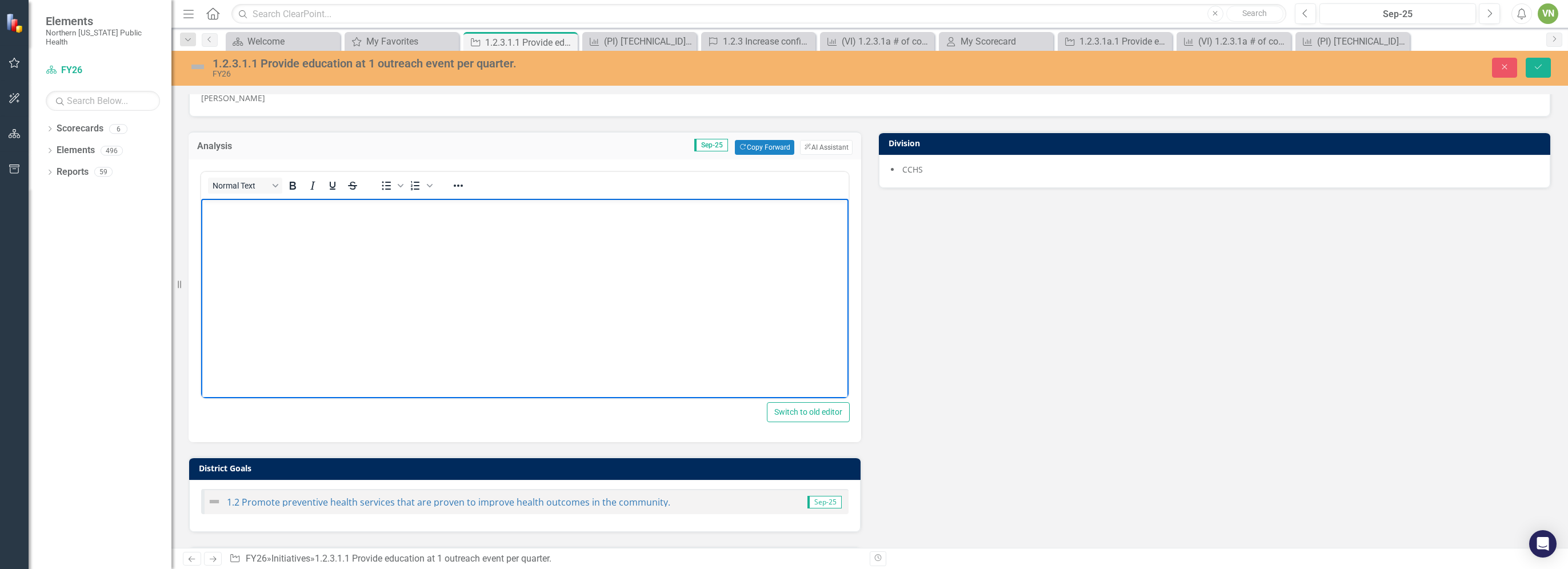
click at [554, 229] on body "Rich Text Area. Press ALT-0 for help." at bounding box center [524, 284] width 647 height 171
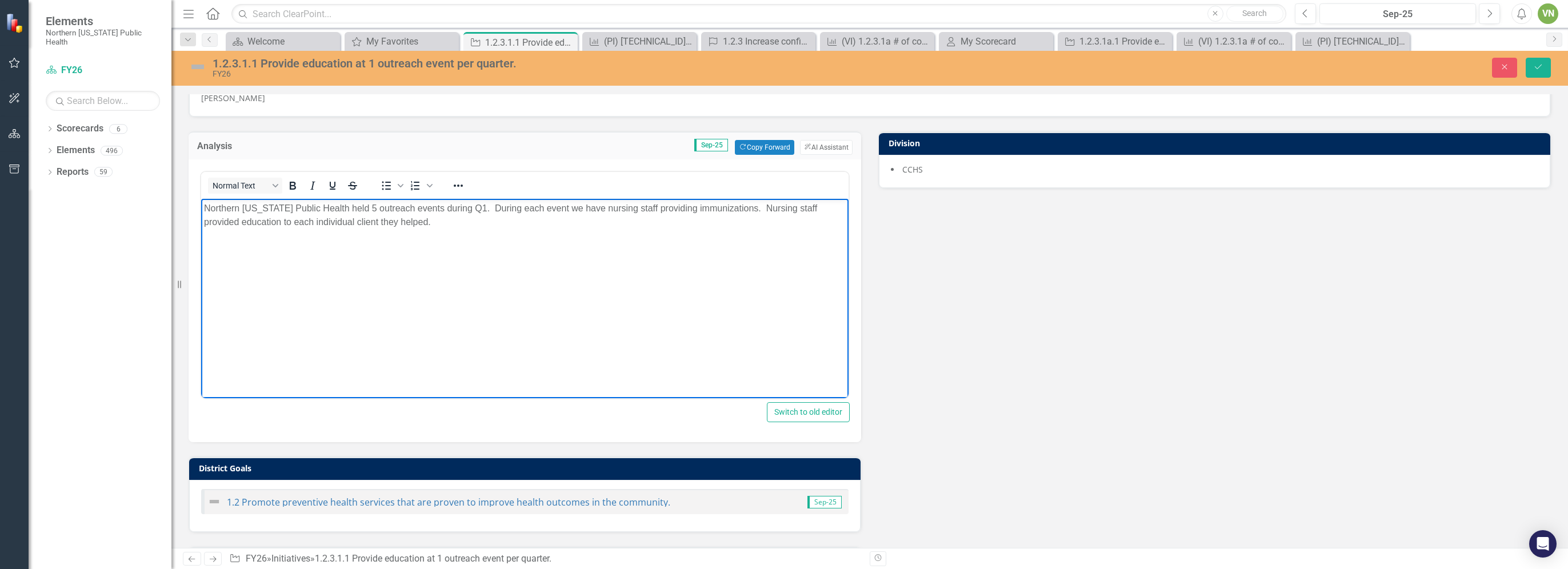
click at [509, 222] on p "Northern [US_STATE] Public Health held 5 outreach events during Q1. During each…" at bounding box center [525, 216] width 642 height 27
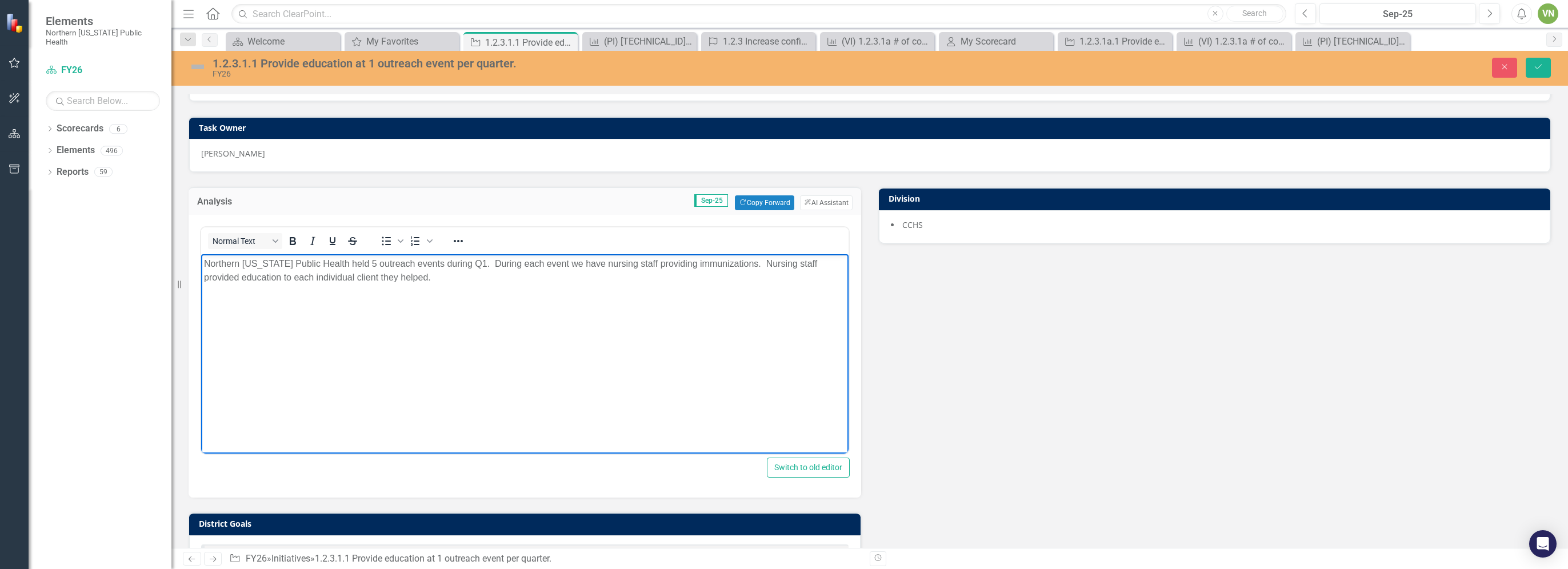
scroll to position [0, 0]
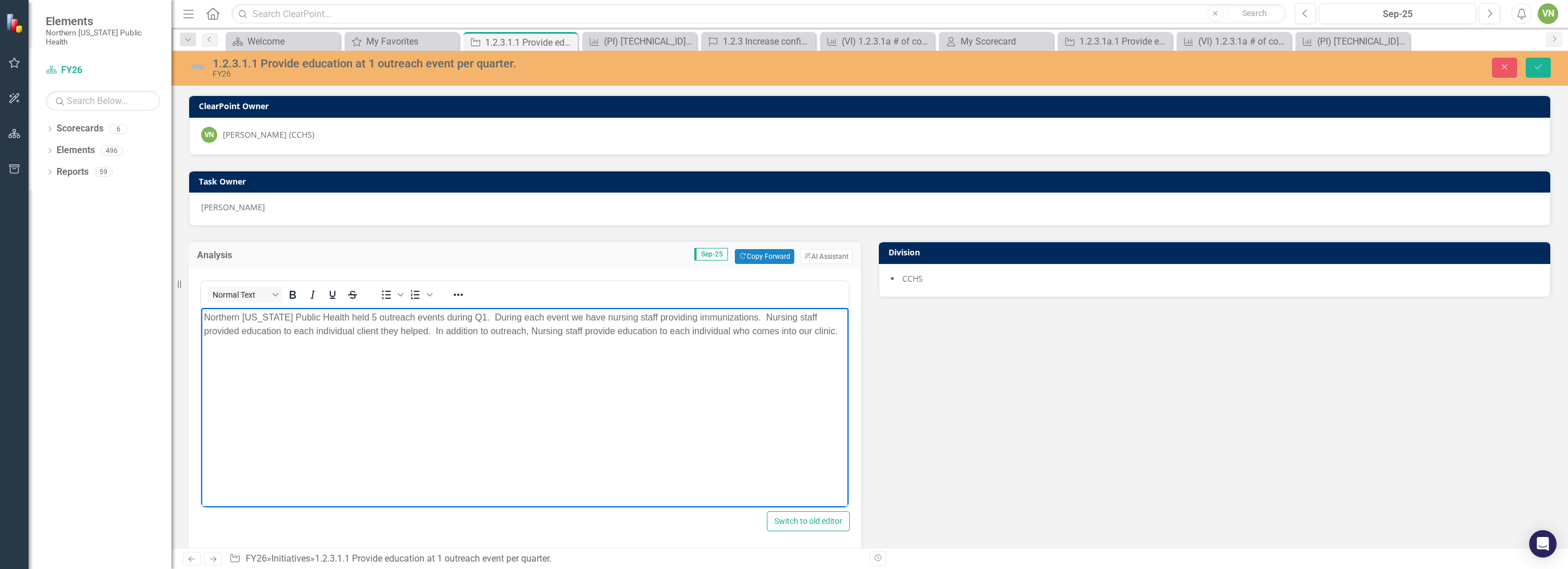
click at [394, 329] on p "Northern [US_STATE] Public Health held 5 outreach events during Q1. During each…" at bounding box center [525, 325] width 642 height 27
click at [670, 341] on p "Northern [US_STATE] Public Health held 5 outreach events during Q1. During each…" at bounding box center [525, 331] width 642 height 41
click at [431, 328] on p "Northern [US_STATE] Public Health held 5 outreach events during Q1. During each…" at bounding box center [525, 331] width 642 height 41
click at [545, 333] on p "Northern [US_STATE] Public Health held 5 outreach events during Q1. During each…" at bounding box center [525, 331] width 642 height 41
click at [783, 354] on div "Analysis Sep-25 Copy Forward Copy Forward ClearPoint AI AI Assistant Normal Tex…" at bounding box center [870, 524] width 1380 height 595
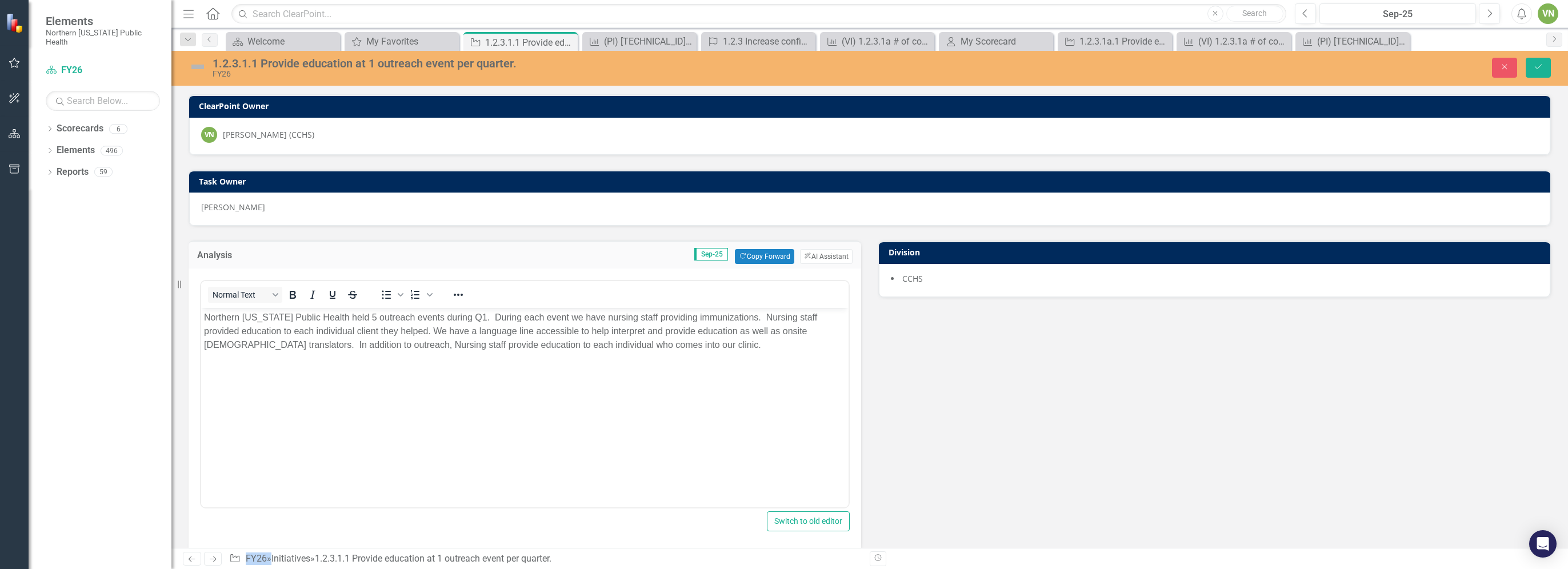
click at [783, 354] on div "Analysis Sep-25 Copy Forward Copy Forward ClearPoint AI AI Assistant Normal Tex…" at bounding box center [870, 524] width 1380 height 595
click at [783, 63] on icon "Save" at bounding box center [1538, 67] width 11 height 8
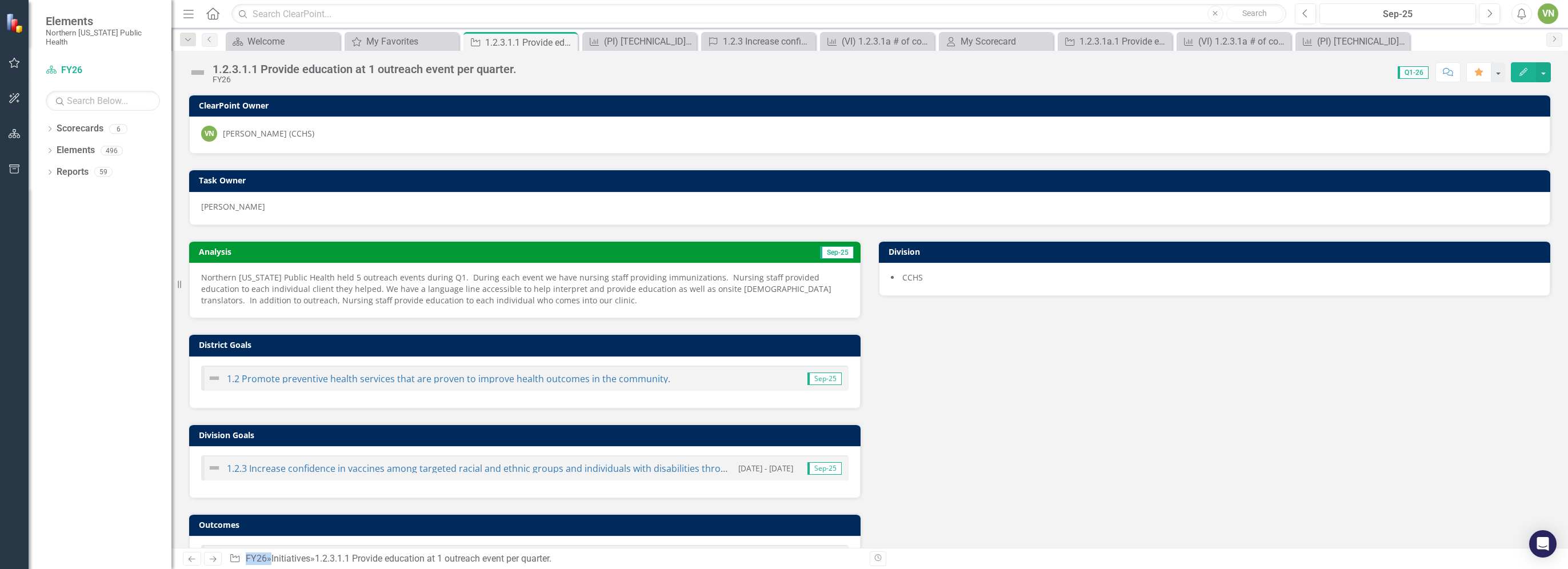
click at [197, 69] on img at bounding box center [198, 73] width 18 height 18
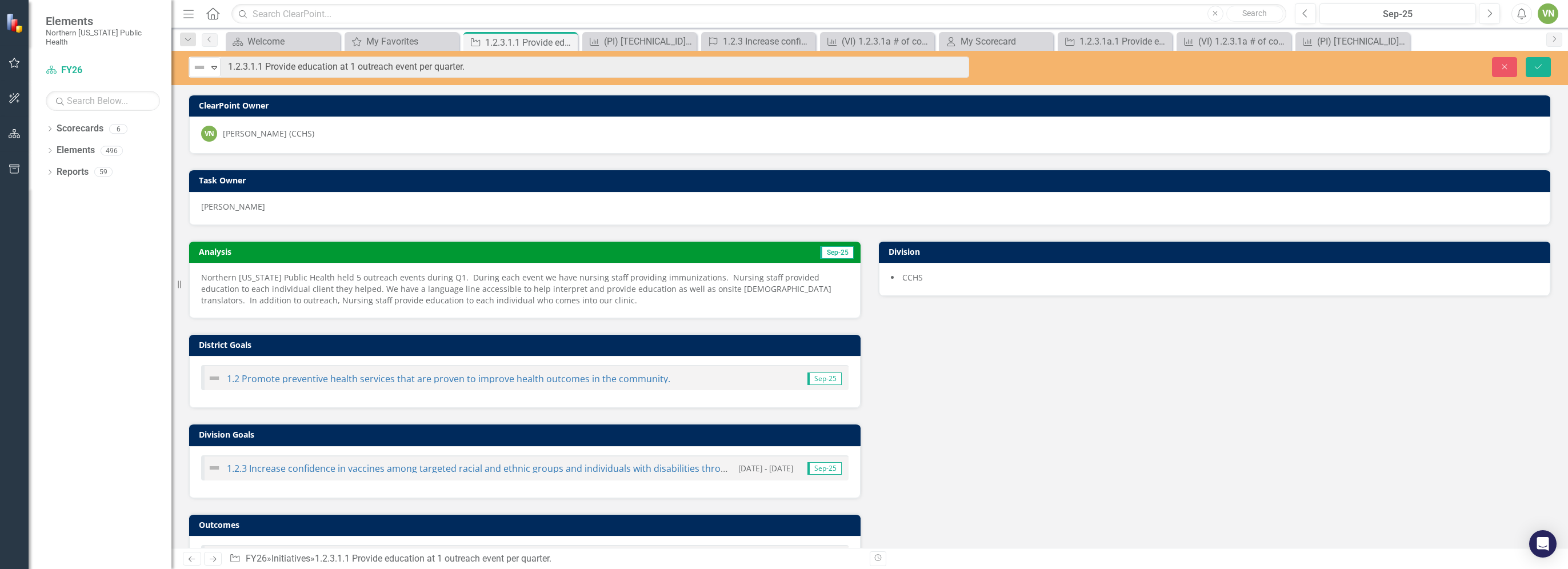
drag, startPoint x: 197, startPoint y: 69, endPoint x: 330, endPoint y: 80, distance: 133.5
click at [330, 80] on div "Not Defined Expand 1.2.3.1.1 Provide education at 1 outreach event per quarter.…" at bounding box center [869, 67] width 1396 height 34
click at [207, 69] on div "Not Defined" at bounding box center [200, 67] width 17 height 16
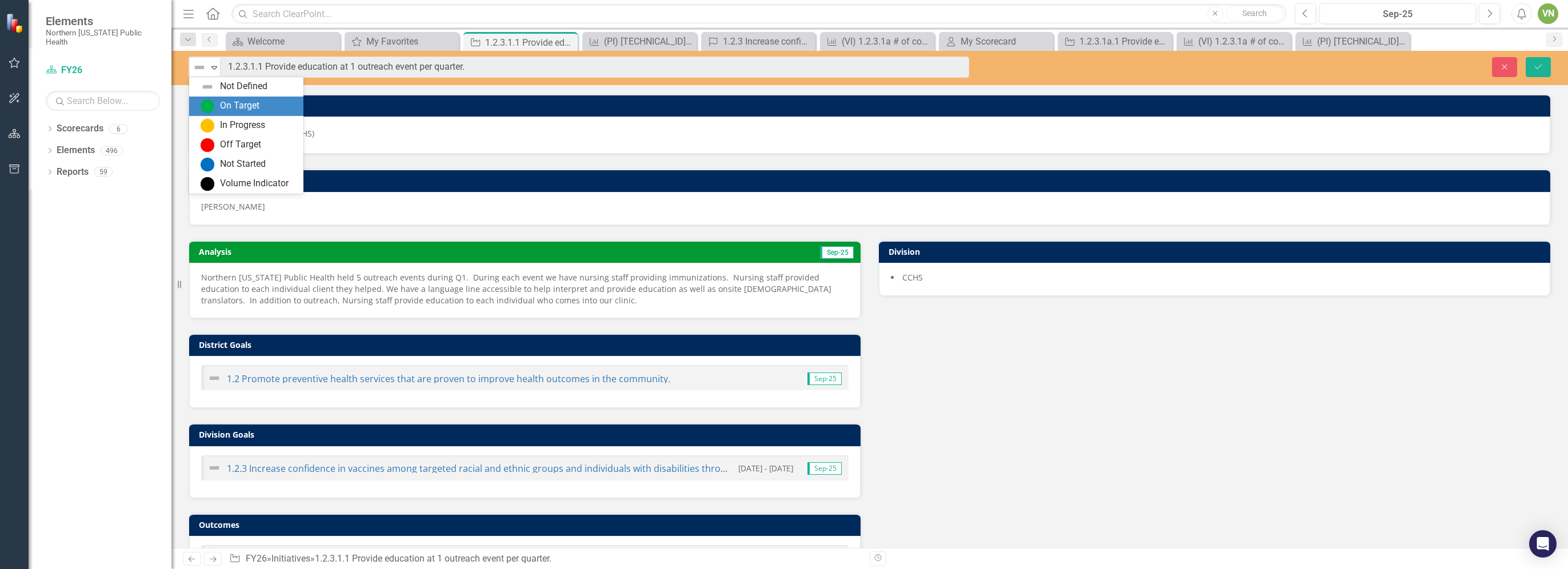
drag, startPoint x: 207, startPoint y: 101, endPoint x: 576, endPoint y: 75, distance: 369.9
click at [209, 102] on img at bounding box center [207, 106] width 14 height 14
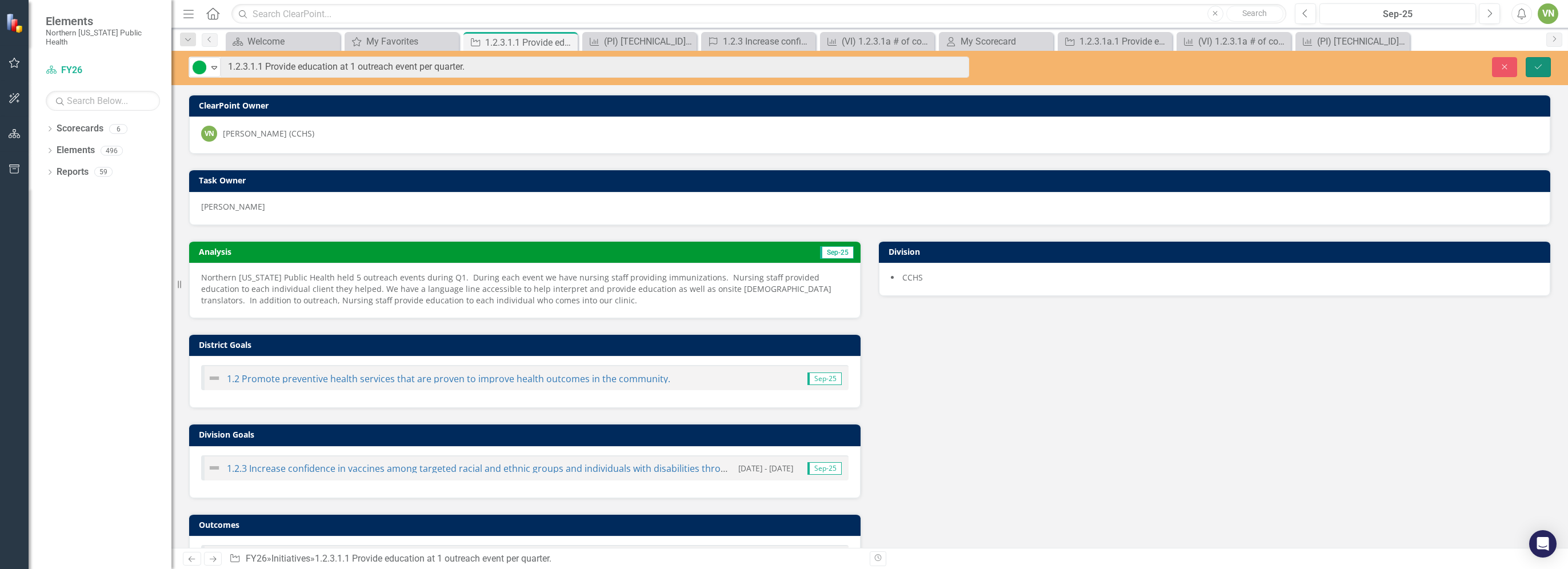
click at [783, 62] on button "Save" at bounding box center [1538, 67] width 25 height 20
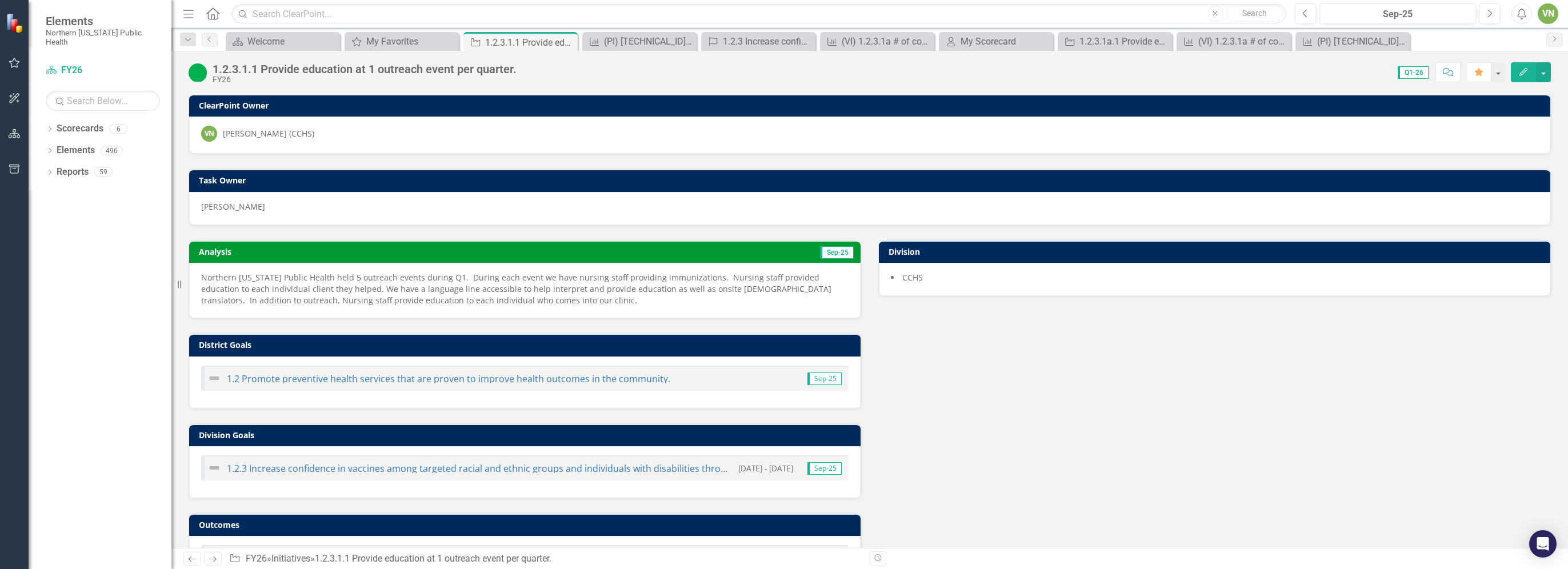
scroll to position [48, 0]
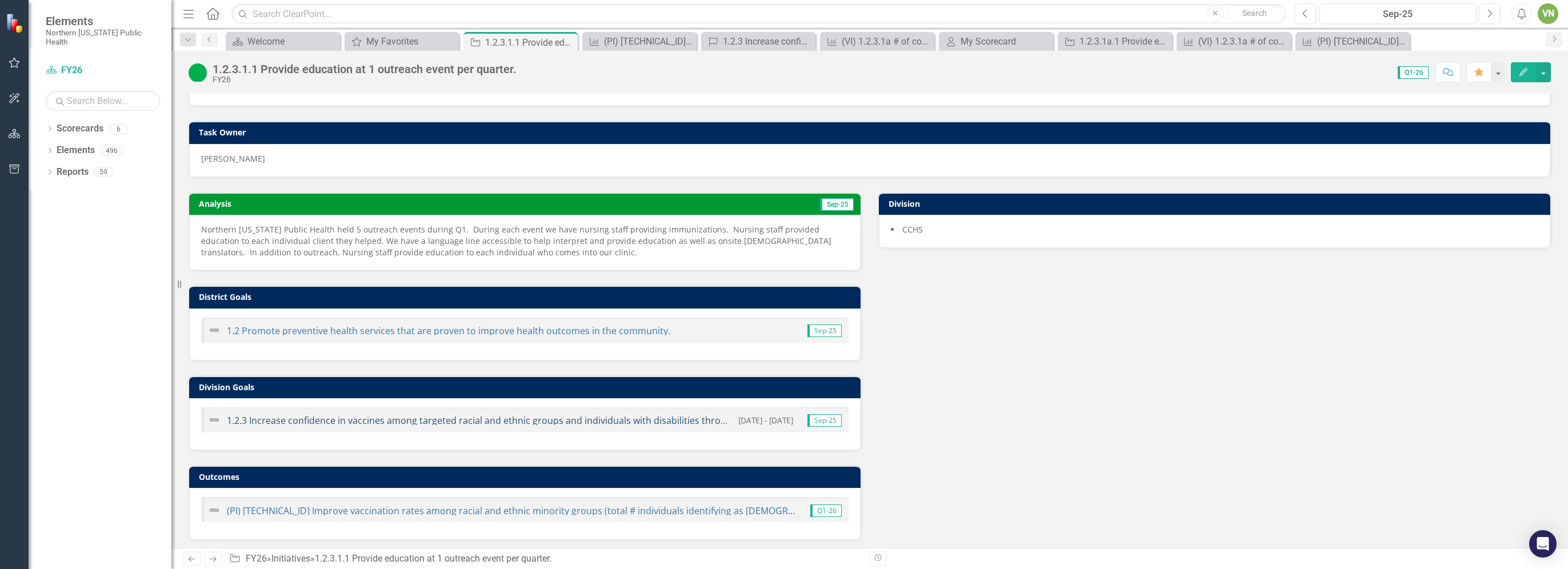
click at [552, 414] on link "1.2.3 Increase confidence in vaccines among targeted racial and ethnic groups a…" at bounding box center [581, 420] width 709 height 13
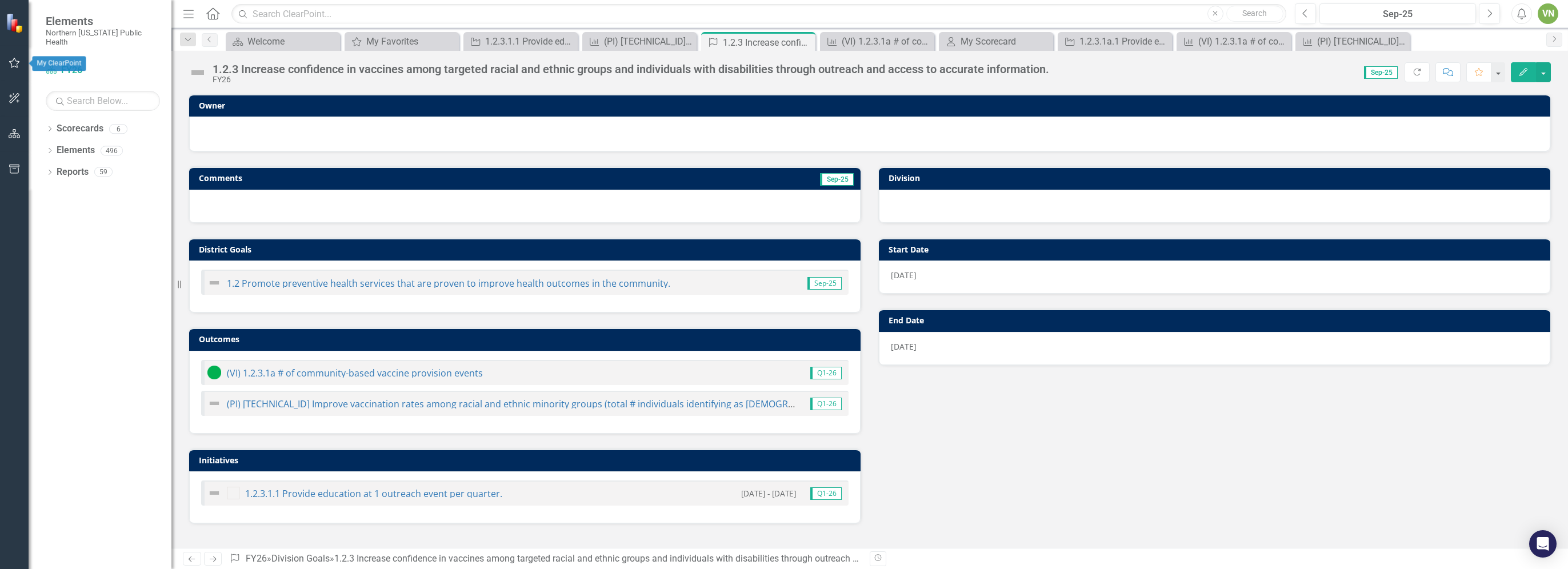
click at [18, 62] on icon "button" at bounding box center [14, 63] width 11 height 11
click at [85, 85] on link "My Favorites" at bounding box center [102, 91] width 114 height 13
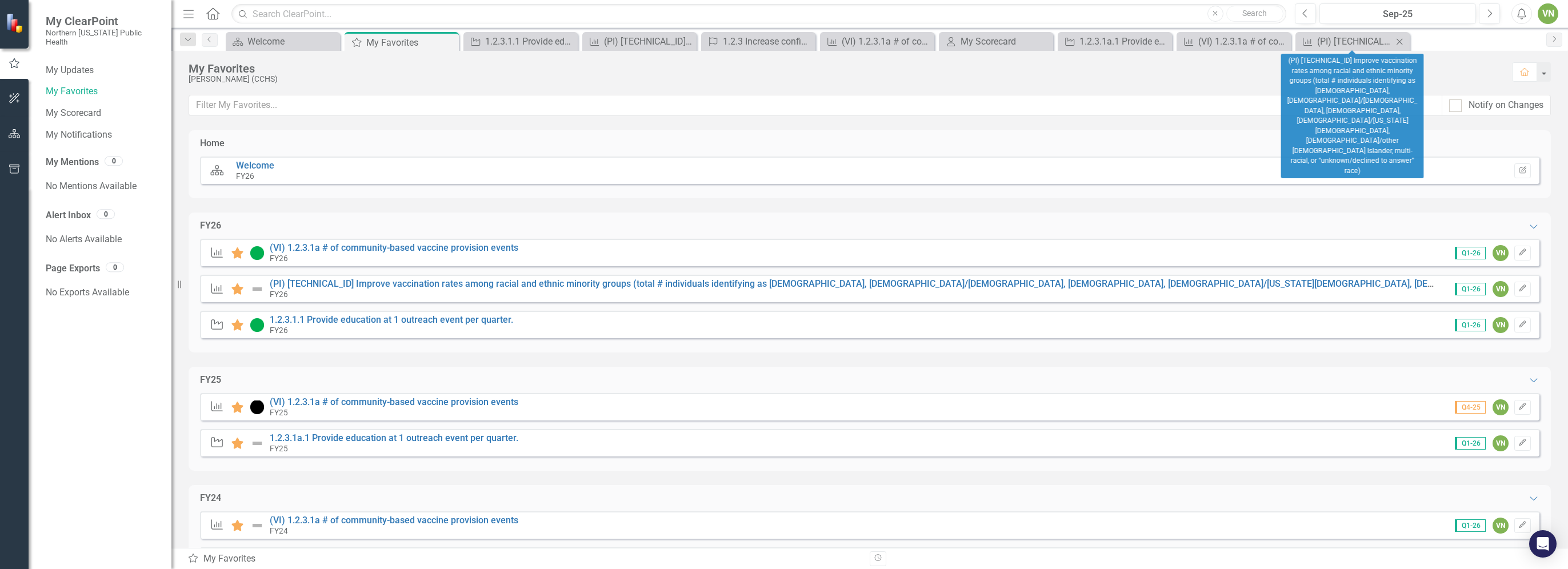
click at [1404, 40] on icon "Close" at bounding box center [1398, 42] width 11 height 9
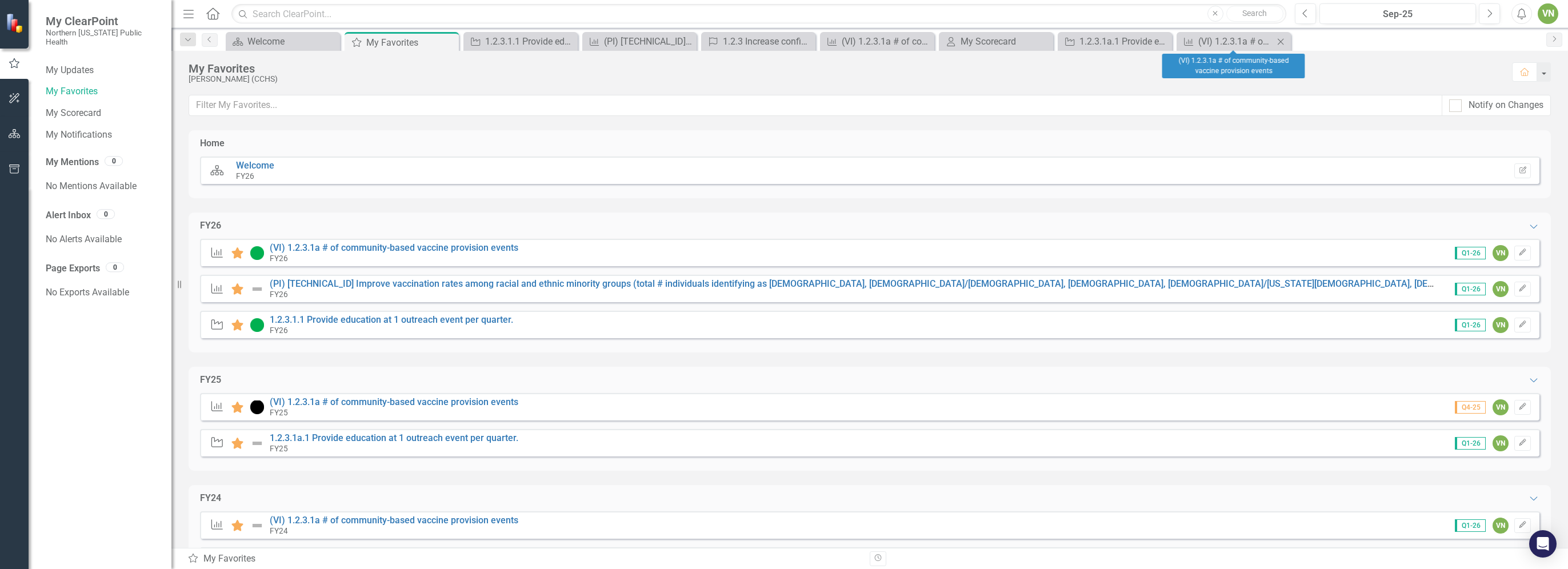
click at [1287, 42] on div "Close" at bounding box center [1280, 41] width 14 height 14
click at [1168, 42] on div "Close" at bounding box center [1162, 41] width 14 height 14
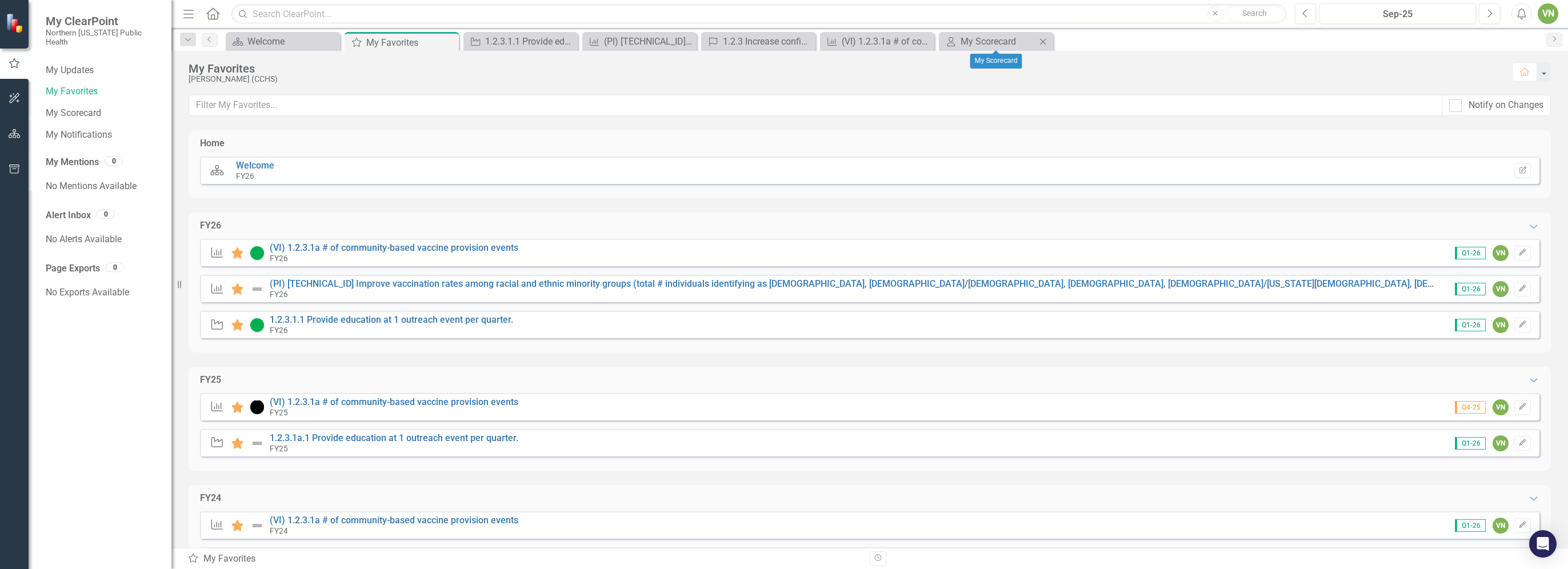
click at [1042, 41] on icon at bounding box center [1043, 42] width 6 height 6
drag, startPoint x: 928, startPoint y: 42, endPoint x: 862, endPoint y: 36, distance: 66.3
click at [0, 0] on icon "Close" at bounding box center [0, 0] width 0 height 0
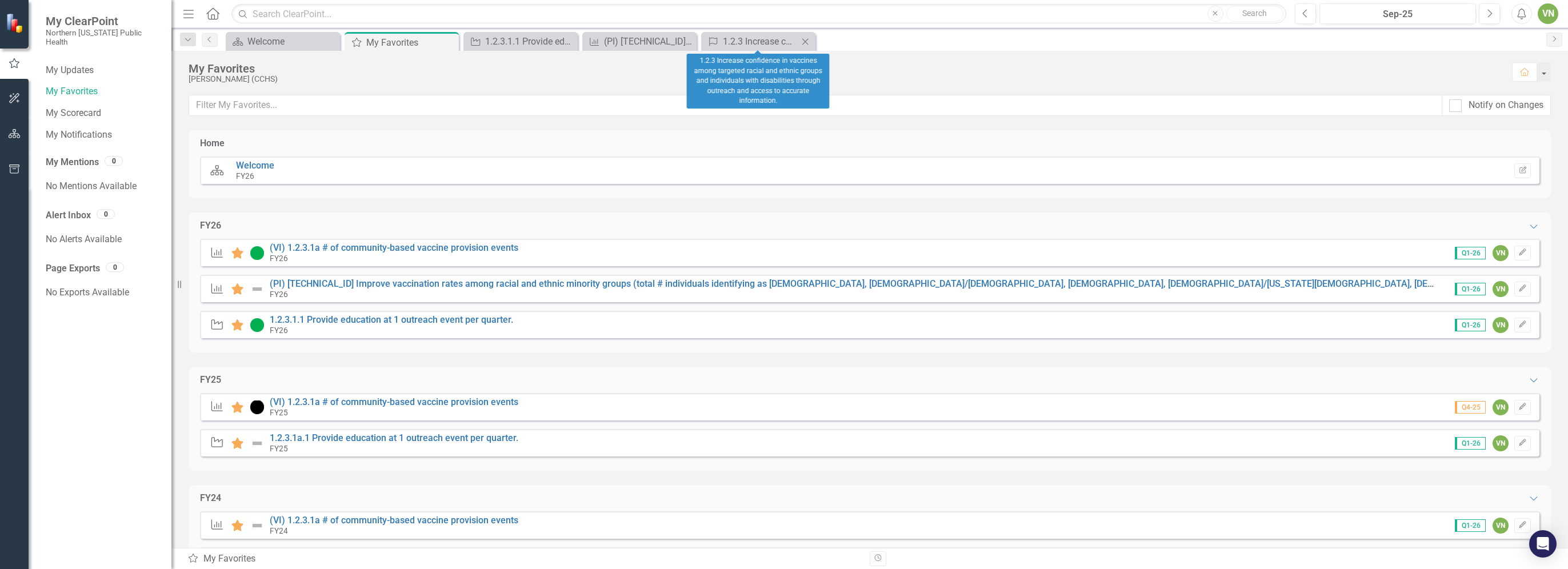
click at [809, 39] on icon "Close" at bounding box center [804, 42] width 11 height 9
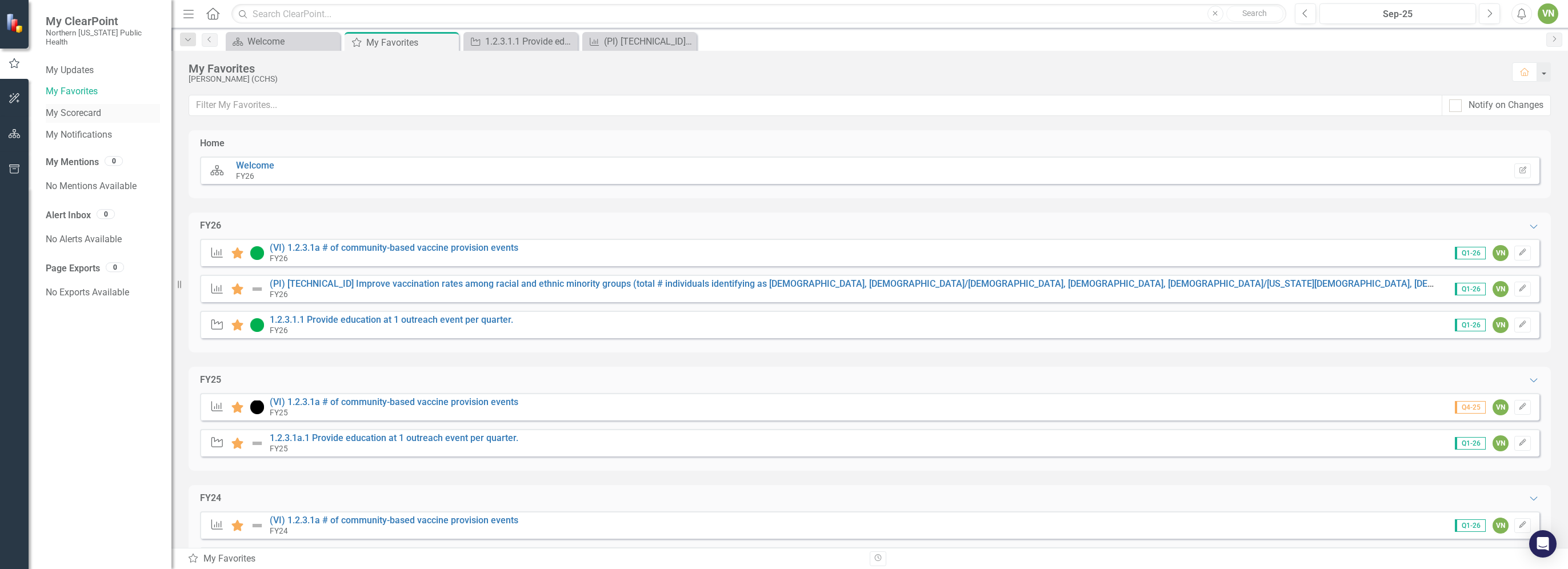
click at [80, 107] on link "My Scorecard" at bounding box center [102, 113] width 114 height 13
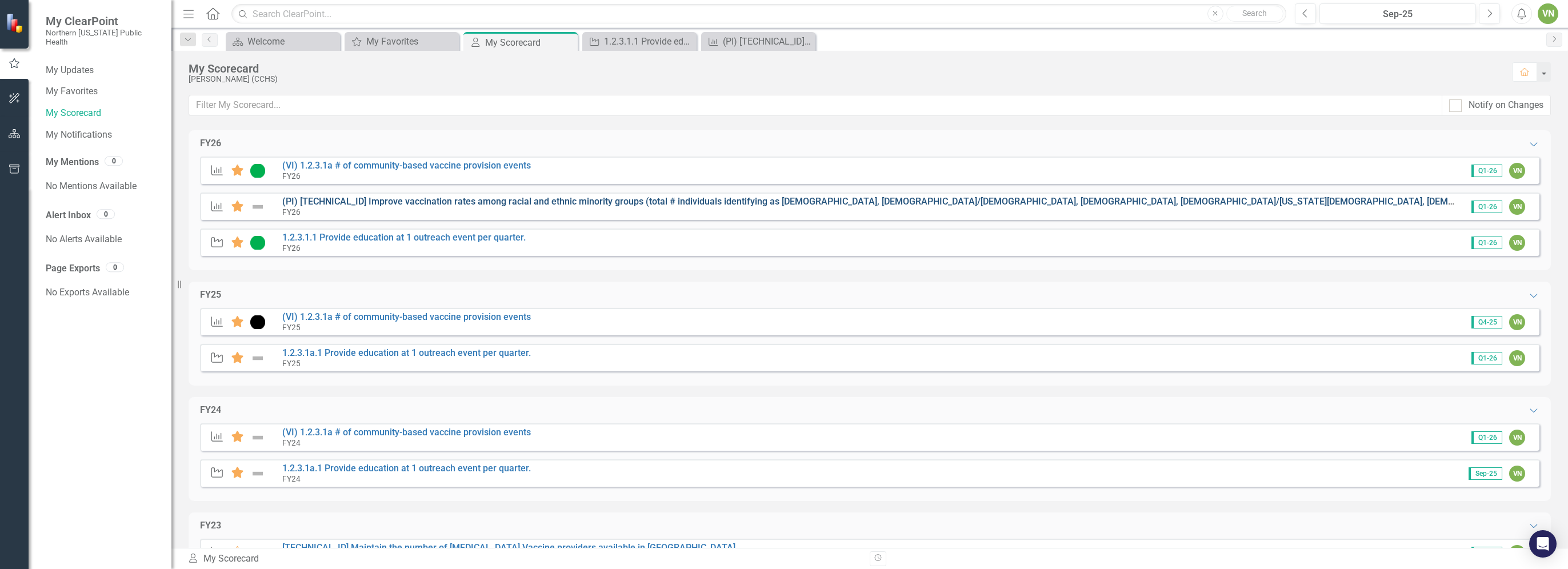
click at [468, 199] on link "(PI) [TECHNICAL_ID] Improve vaccination rates among racial and ethnic minority …" at bounding box center [1089, 201] width 1613 height 11
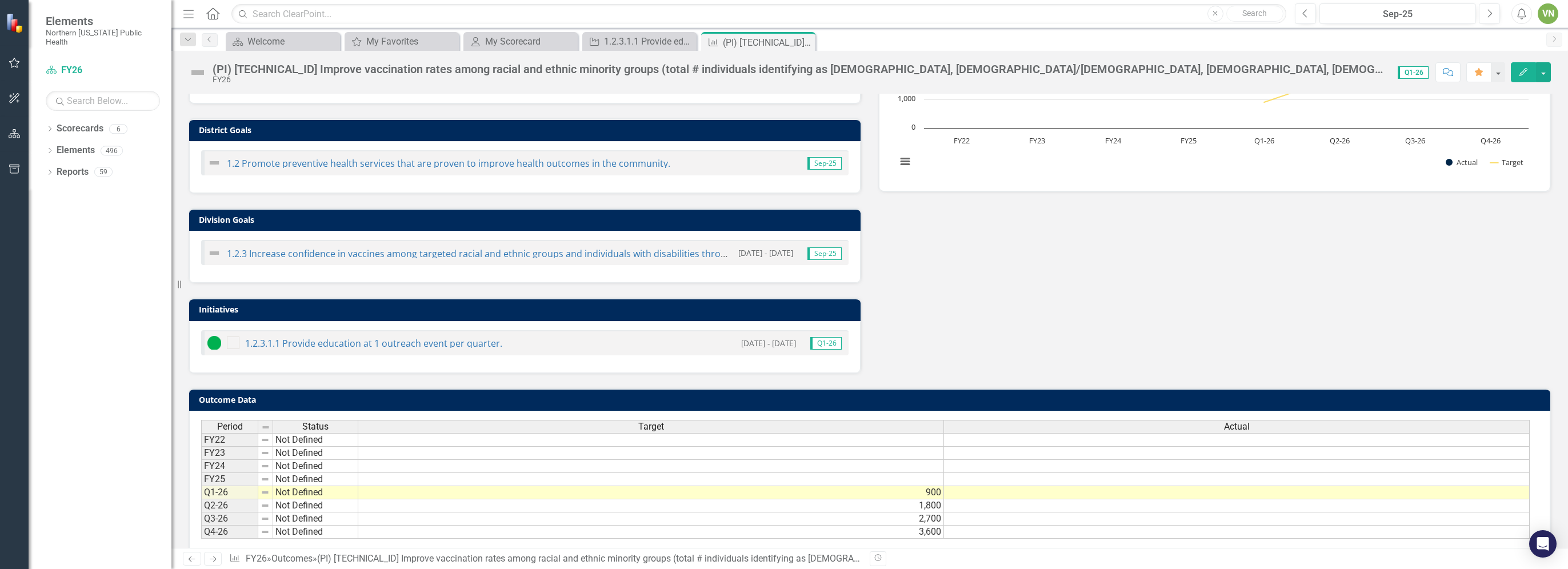
scroll to position [278, 0]
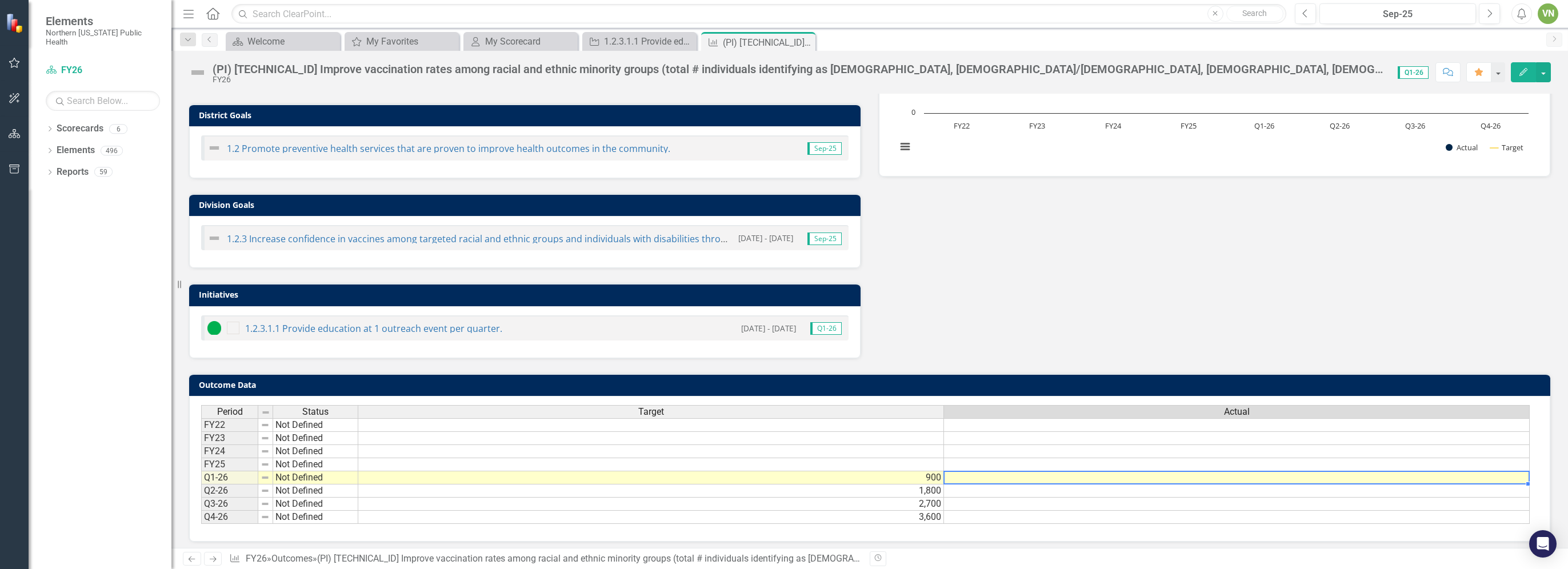
click at [1212, 474] on td at bounding box center [1237, 477] width 586 height 13
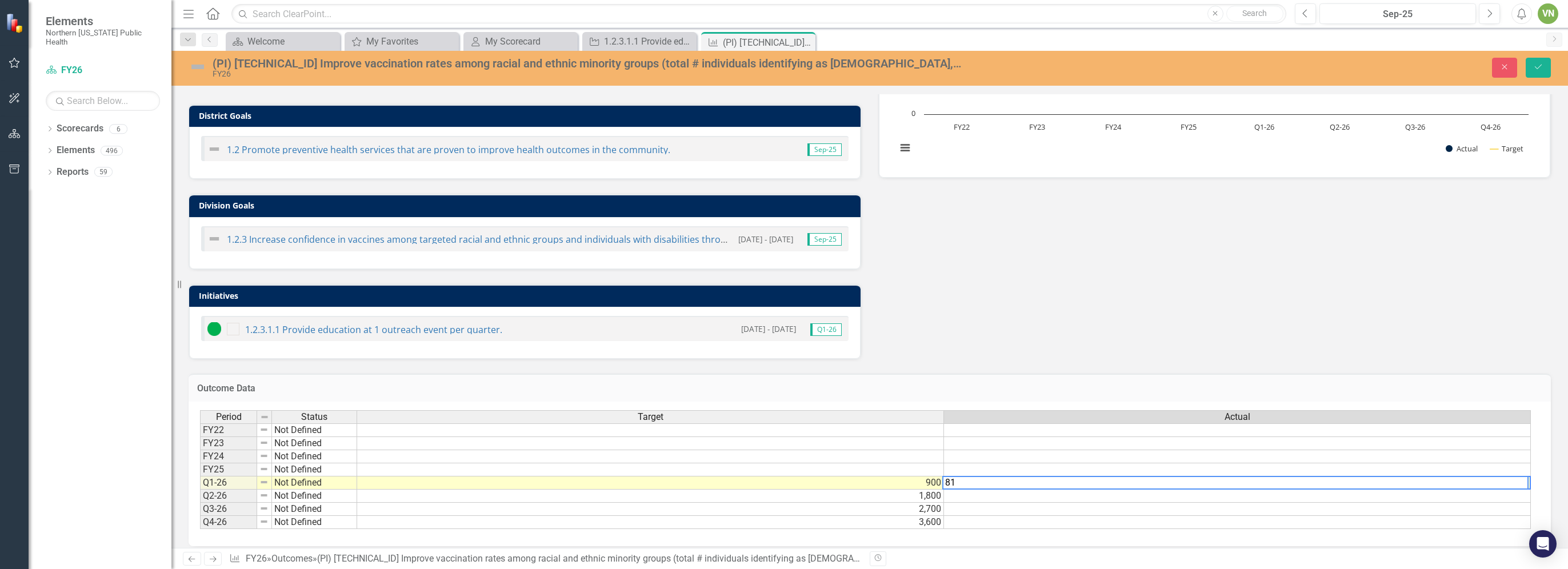
type textarea "810"
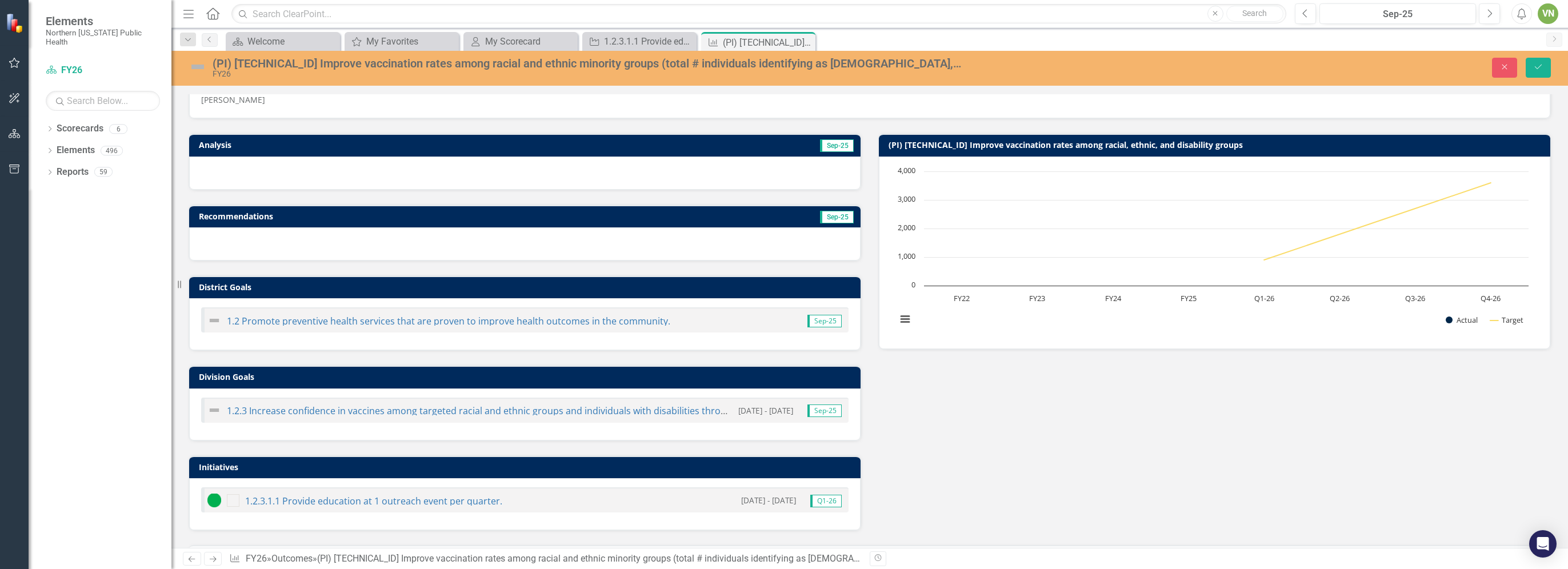
click at [570, 164] on div at bounding box center [524, 173] width 671 height 33
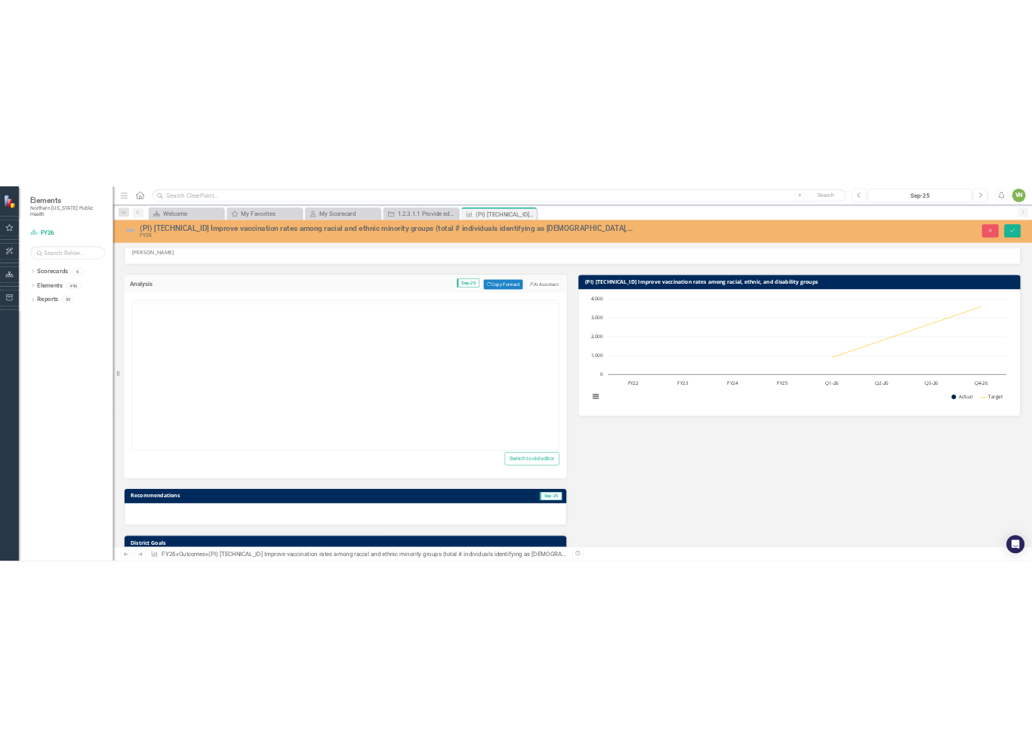
scroll to position [0, 0]
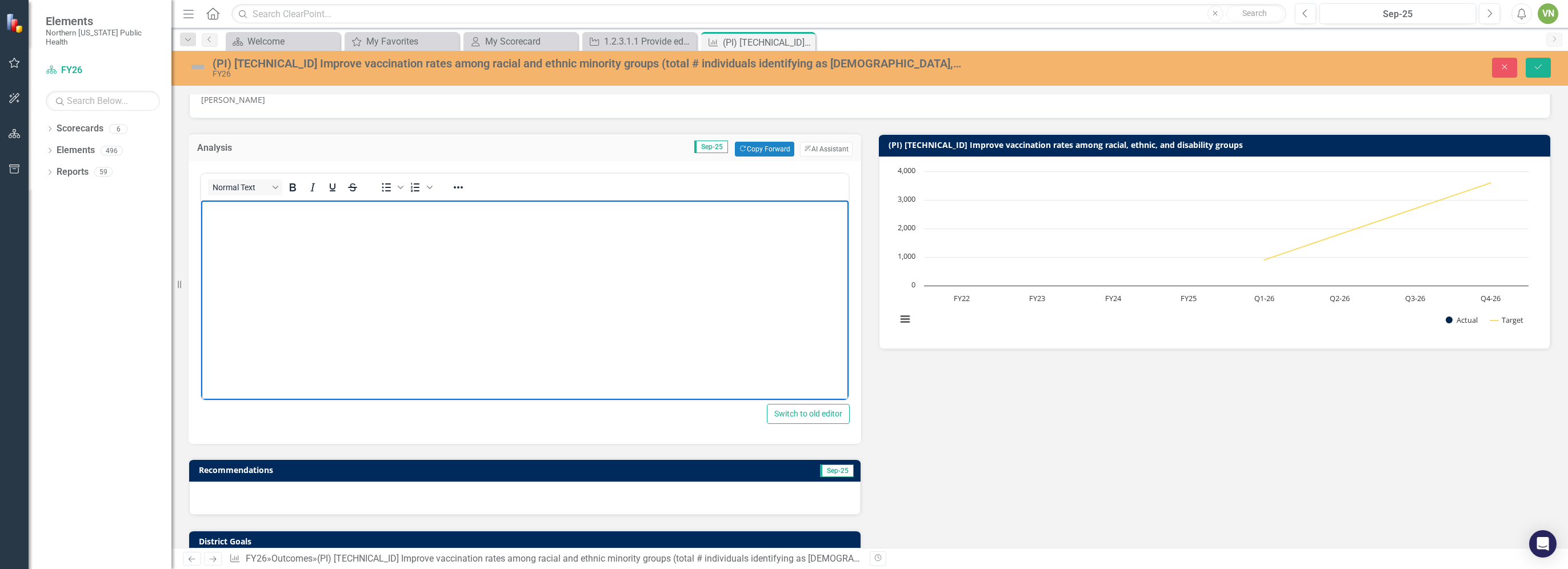
click at [314, 226] on body "Rich Text Area. Press ALT-0 for help." at bounding box center [524, 286] width 647 height 171
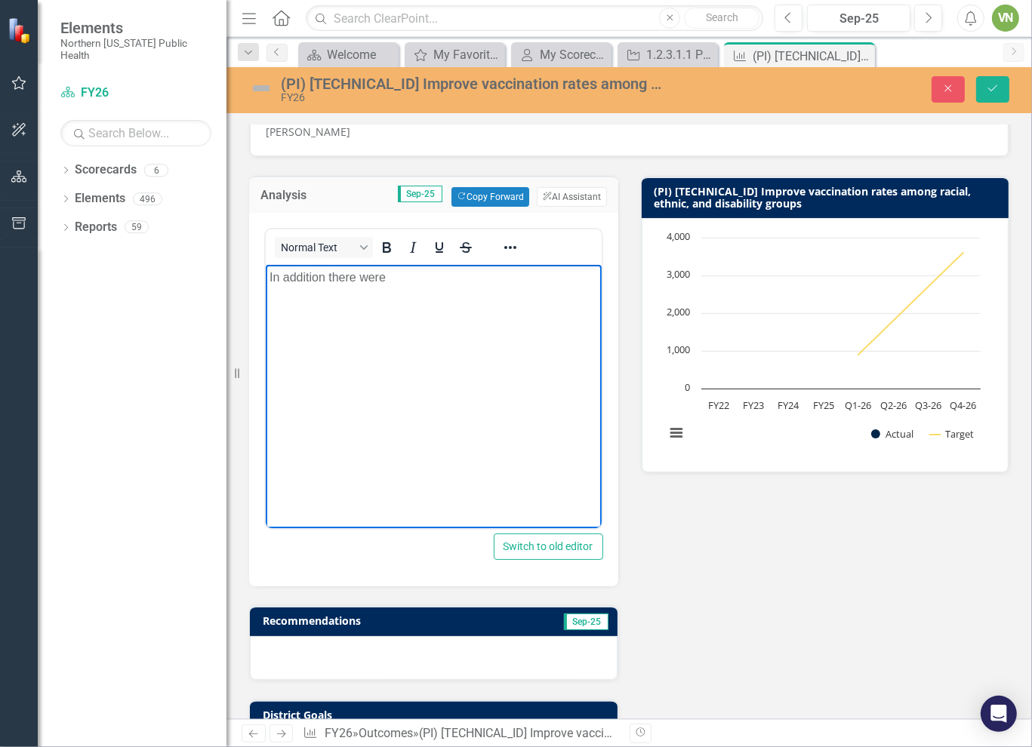
click at [482, 330] on body "In addition there were" at bounding box center [433, 378] width 336 height 226
drag, startPoint x: 473, startPoint y: 272, endPoint x: 466, endPoint y: 276, distance: 8.2
click at [466, 276] on p "In addition there were 71 Unknown / declined Hispanic / Latino and 221 Unknown …" at bounding box center [433, 296] width 328 height 54
click at [270, 277] on p "In addition there were 71 Unknown / Declined Hispanic / Latino and 221 Unknown …" at bounding box center [433, 296] width 328 height 54
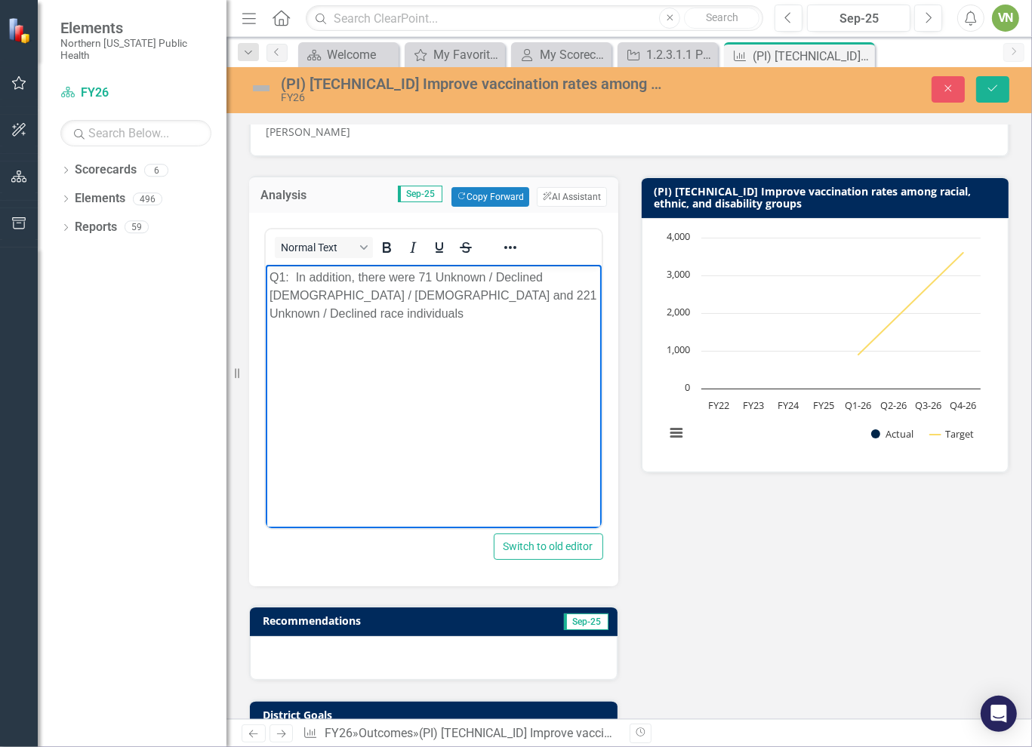
click at [572, 288] on p "Q1: In addition, there were 71 Unknown / Declined Hispanic / Latino and 221 Unk…" at bounding box center [433, 296] width 328 height 54
click at [343, 323] on body "Q1: In addition, there were 71 Unknown / Declined Hispanic / Latino and 221 Unk…" at bounding box center [433, 378] width 336 height 226
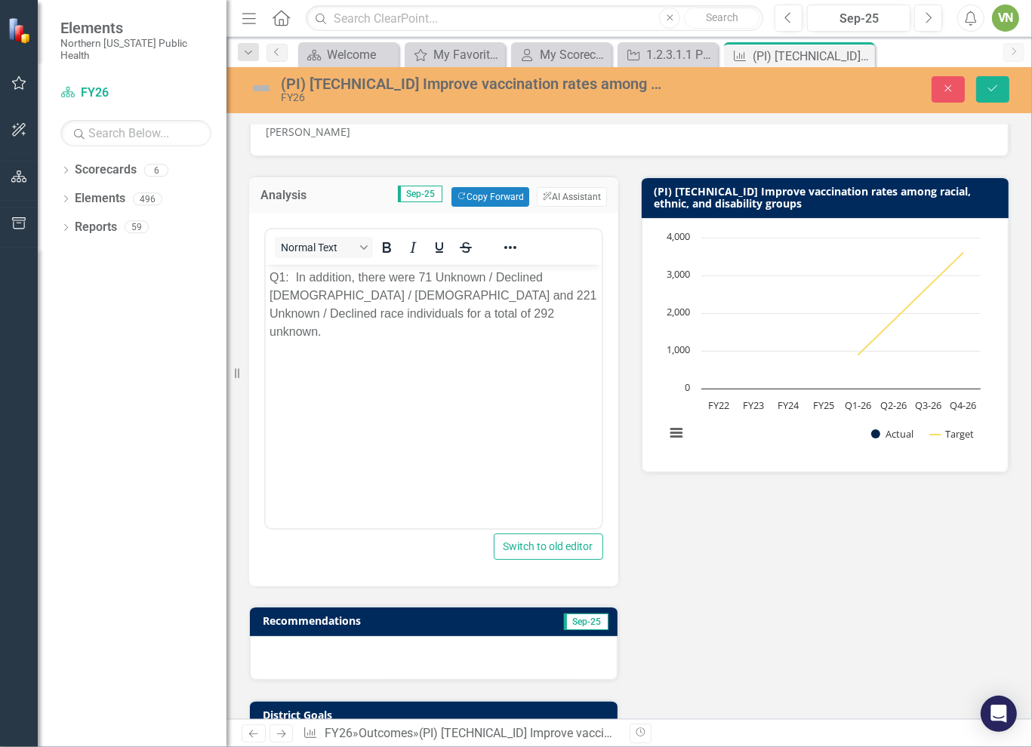
click at [716, 532] on div "Analysis Sep-25 Copy Forward Copy Forward ClearPoint AI AI Assistant Normal Tex…" at bounding box center [629, 597] width 783 height 880
click at [987, 88] on icon "Save" at bounding box center [993, 88] width 14 height 11
